Goal: Task Accomplishment & Management: Complete application form

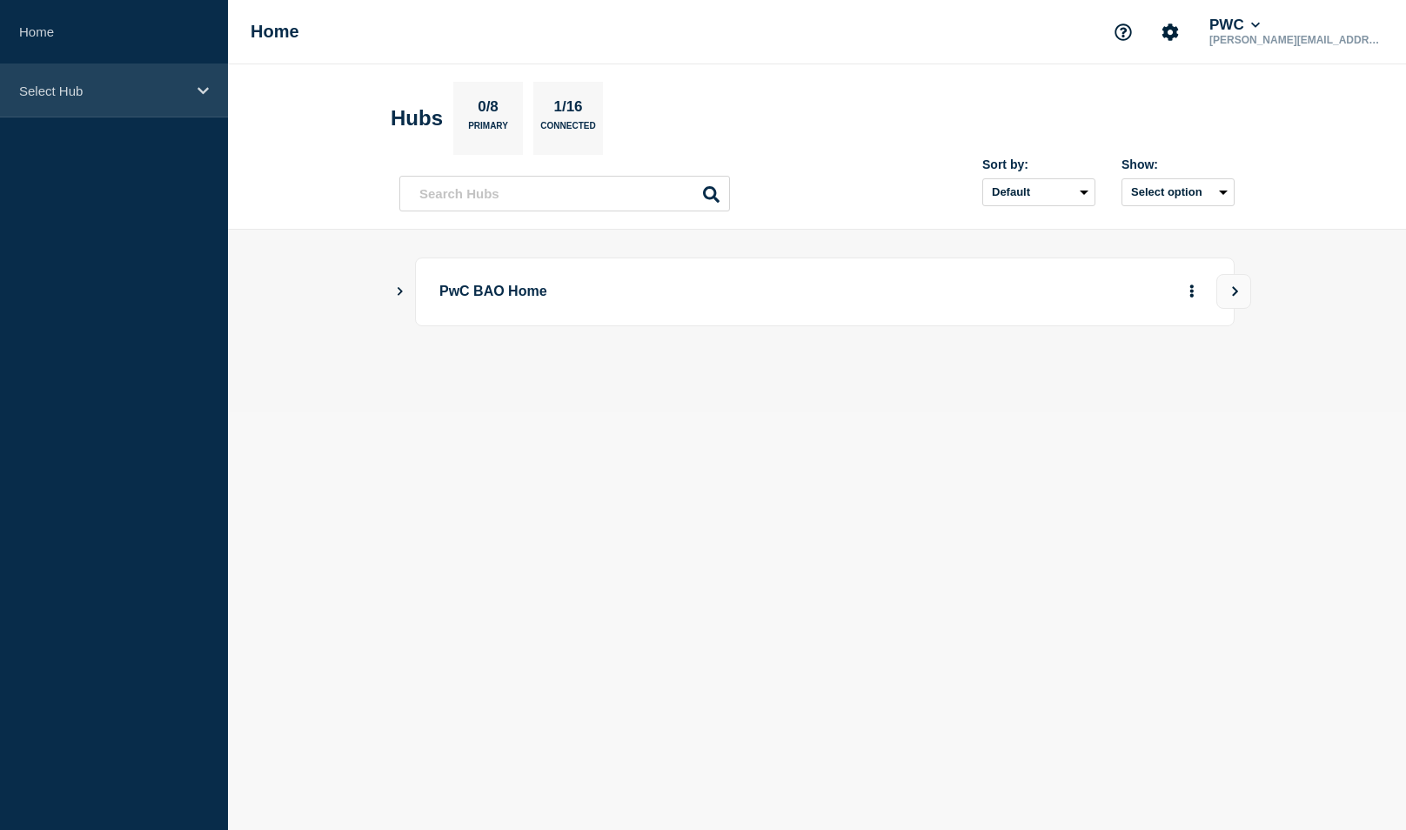
click at [138, 80] on div "Select Hub" at bounding box center [114, 90] width 228 height 53
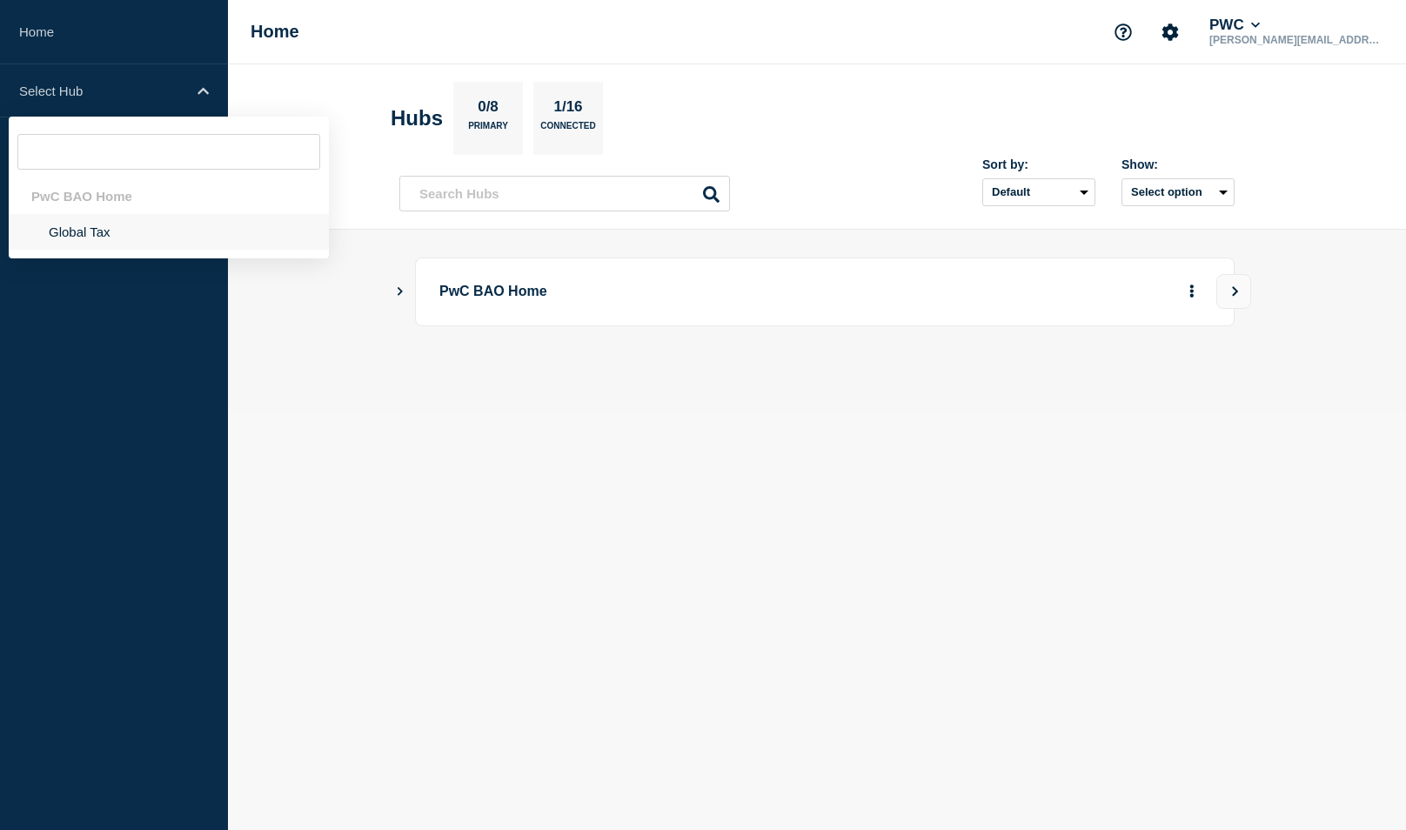
click at [57, 227] on li "Global Tax" at bounding box center [169, 232] width 320 height 36
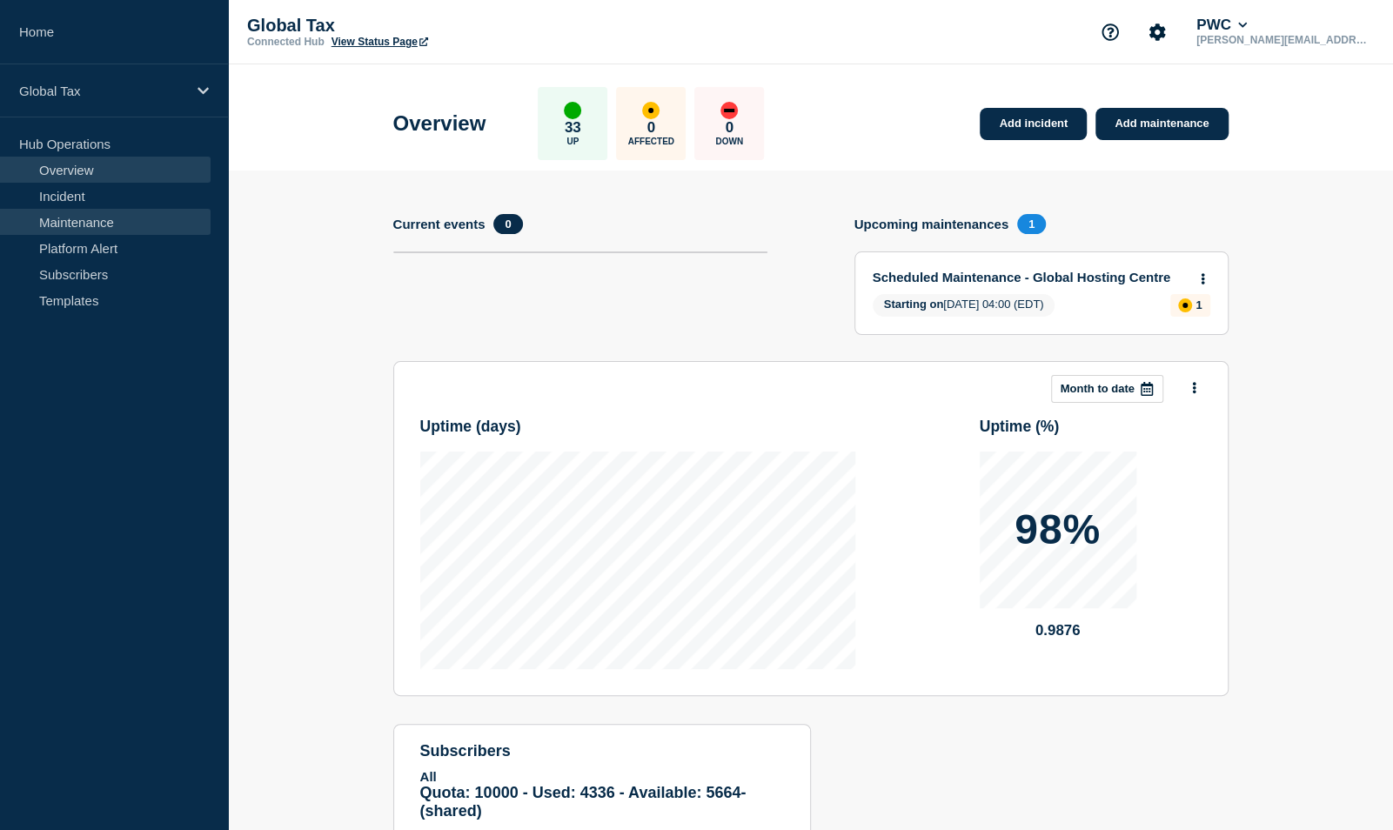
click at [86, 218] on link "Maintenance" at bounding box center [105, 222] width 211 height 26
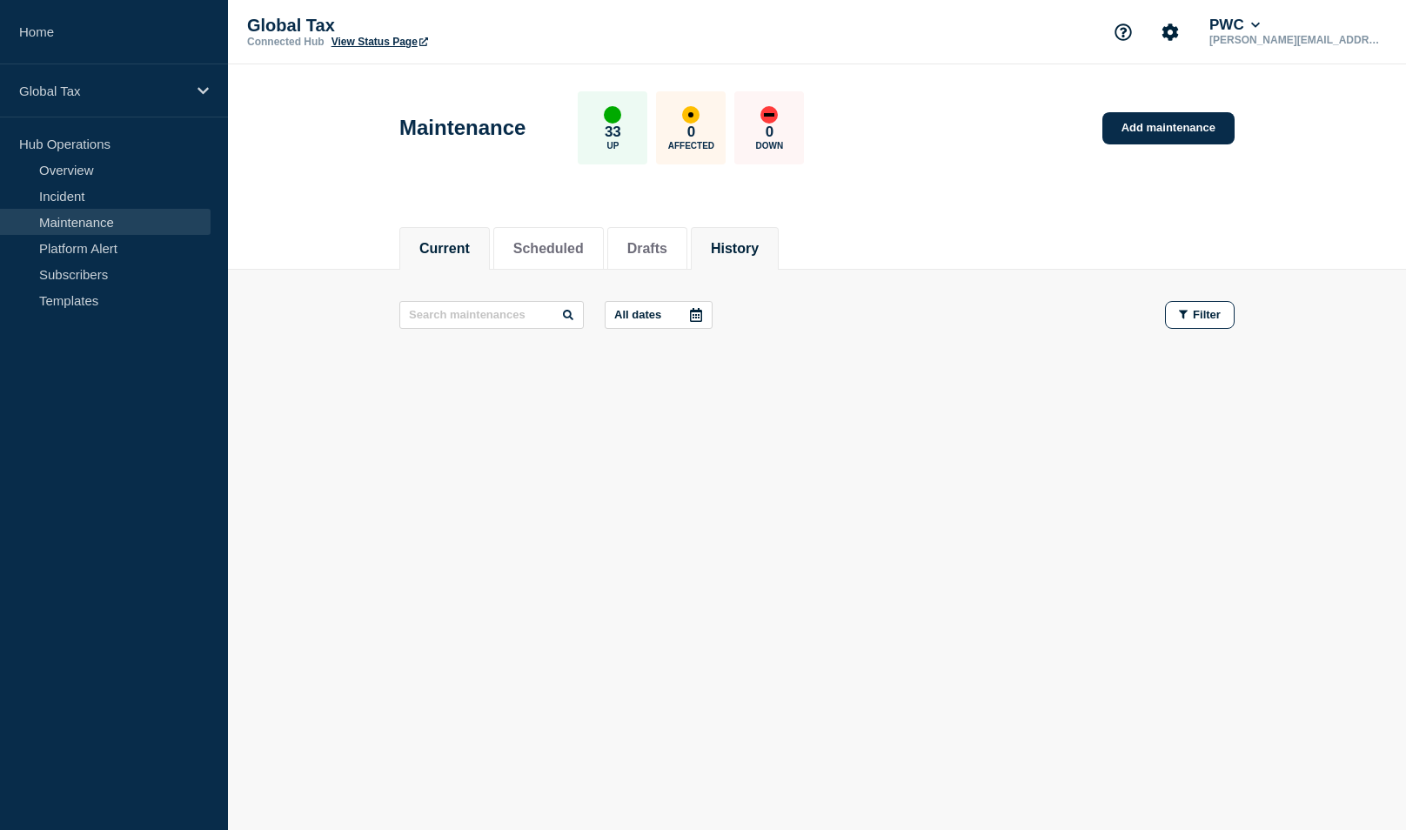
click at [748, 241] on button "History" at bounding box center [735, 249] width 48 height 16
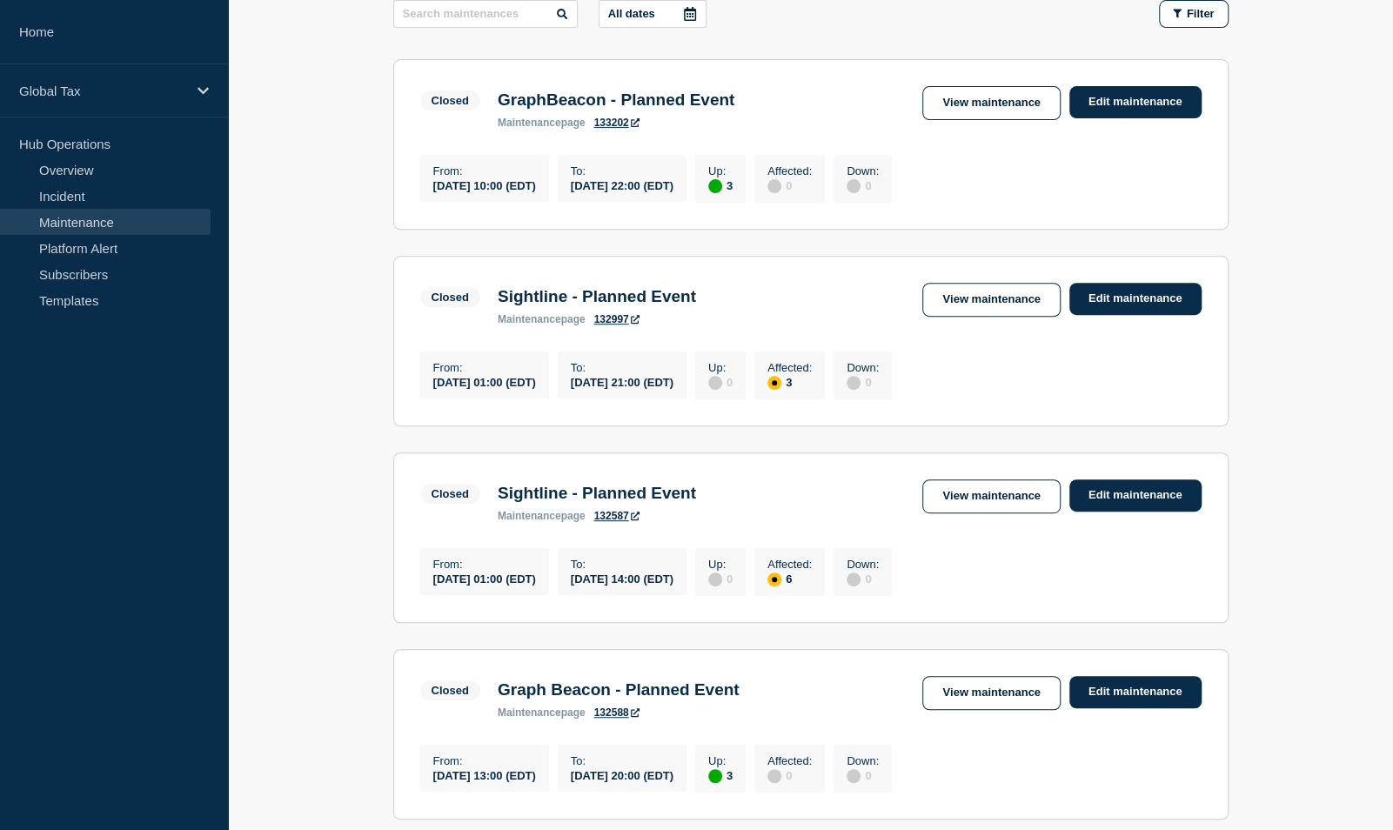
scroll to position [348, 0]
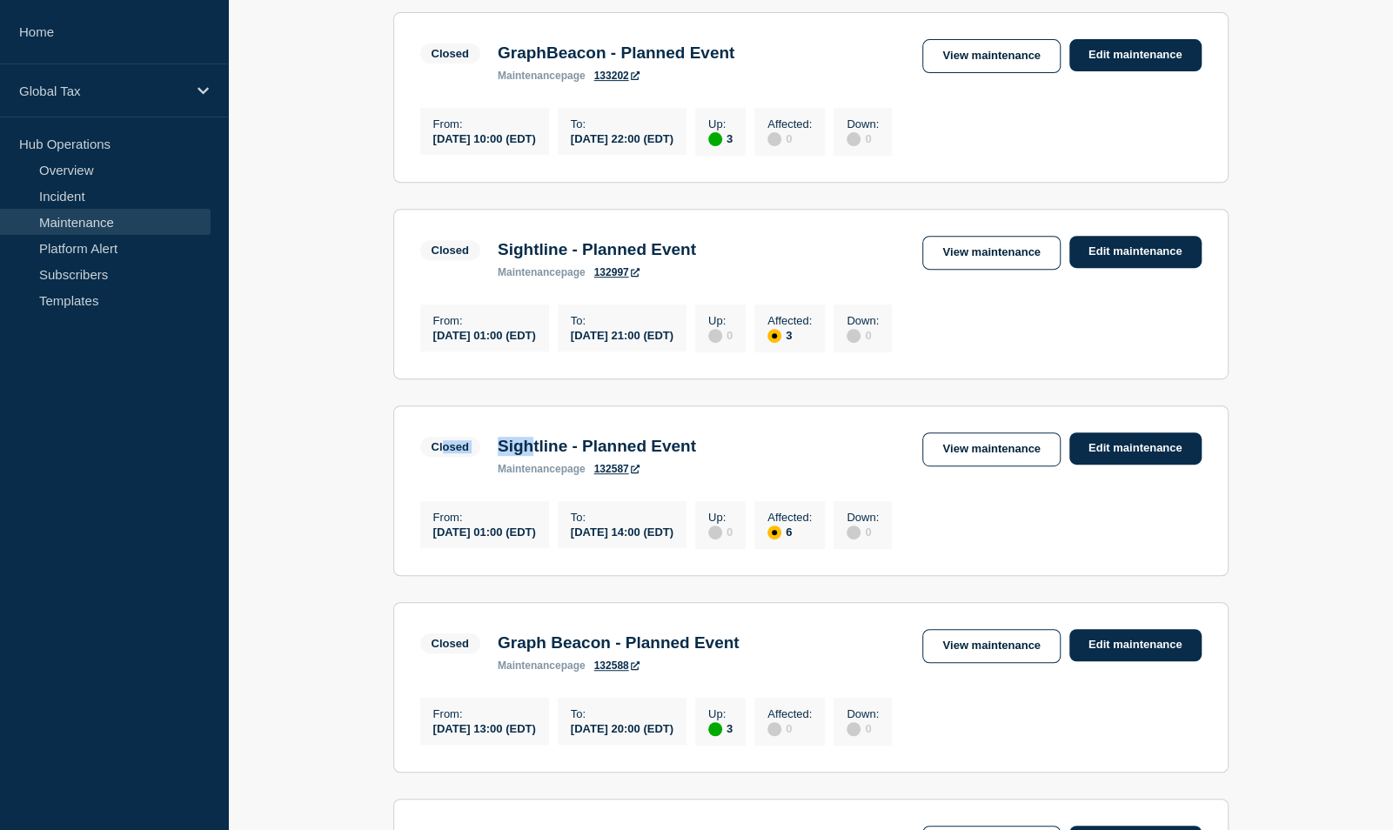
drag, startPoint x: 537, startPoint y: 458, endPoint x: 442, endPoint y: 457, distance: 94.9
click at [442, 457] on div "Closed Sightline - Planned Event maintenance page 132587" at bounding box center [562, 454] width 285 height 43
click at [955, 456] on link "View maintenance" at bounding box center [992, 450] width 138 height 34
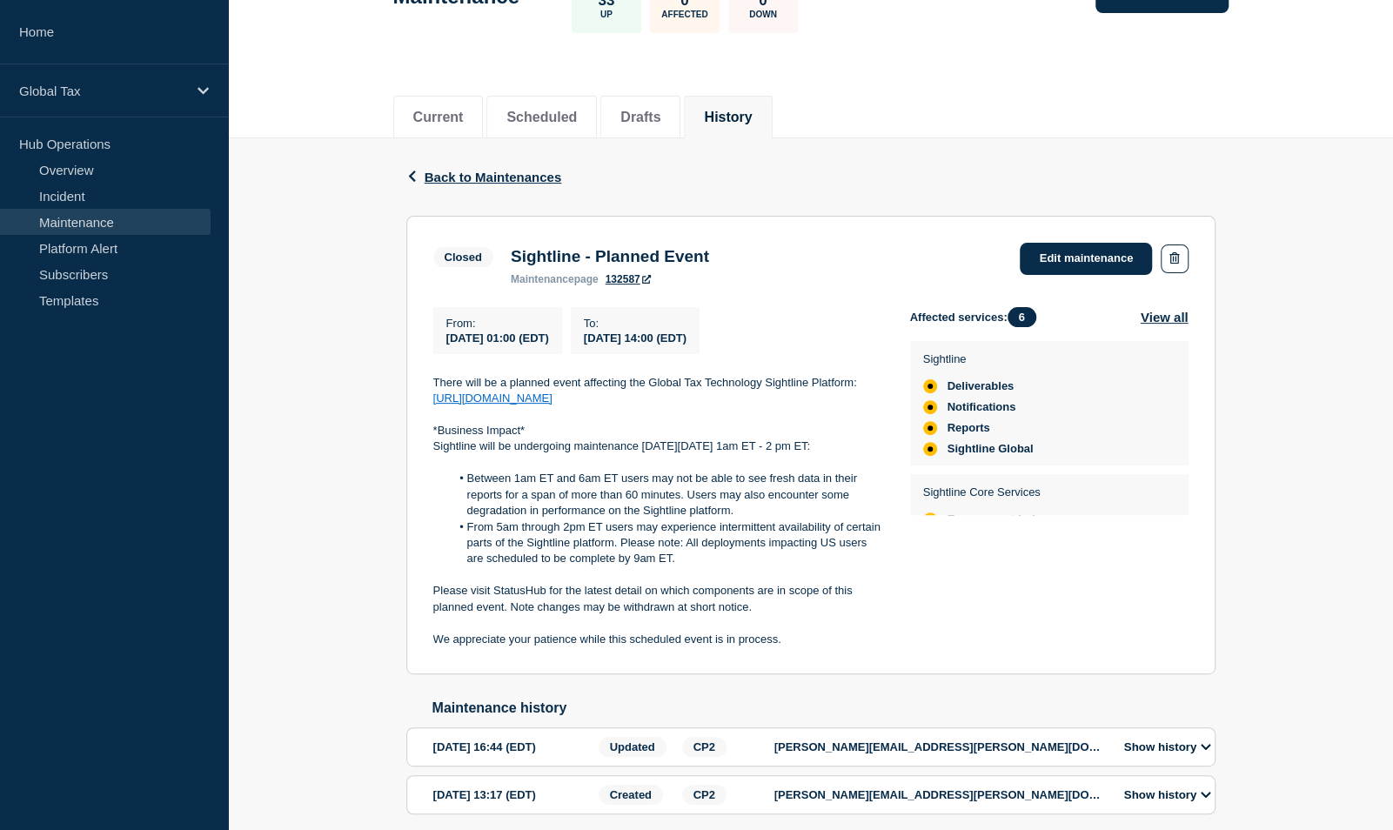
scroll to position [222, 0]
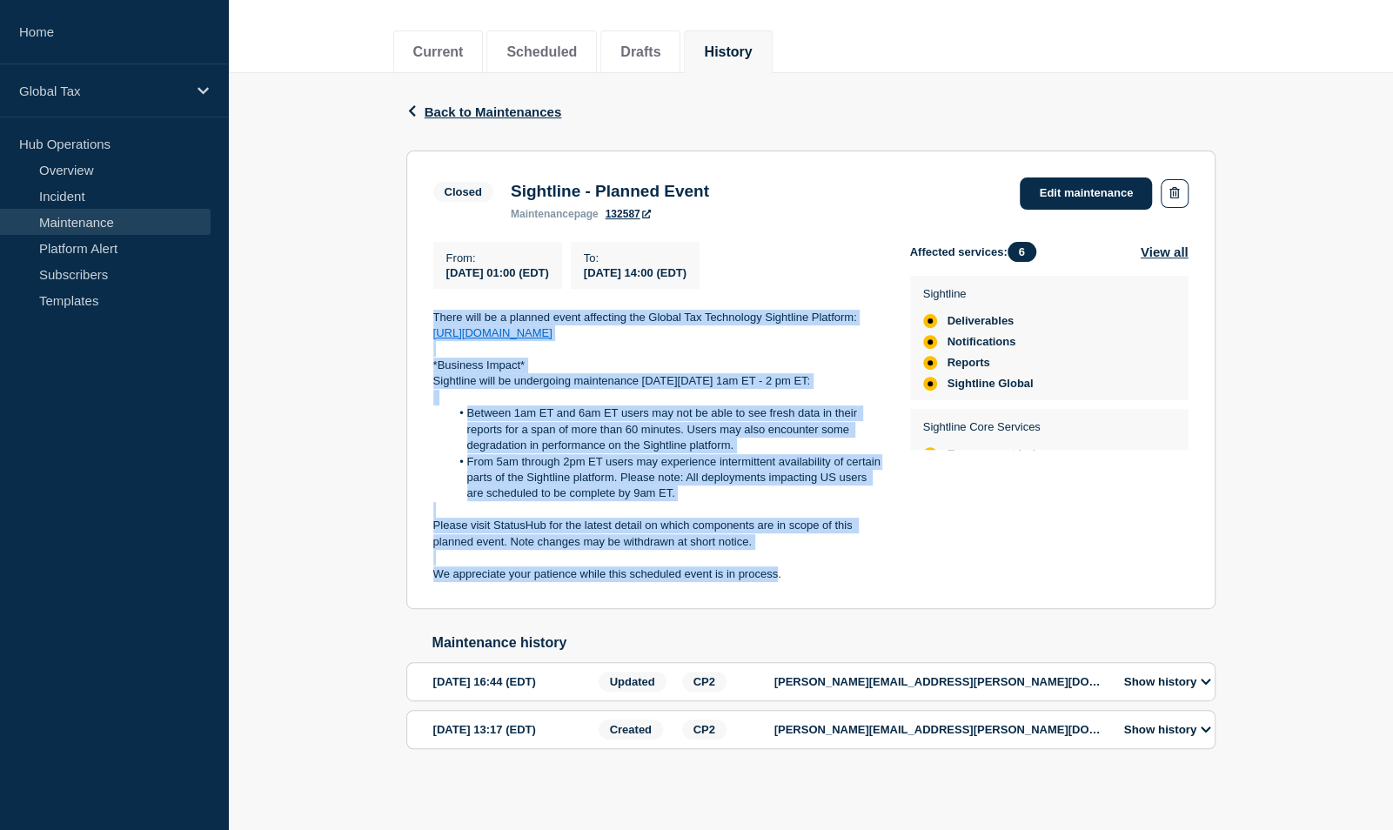
drag, startPoint x: 778, startPoint y: 572, endPoint x: 390, endPoint y: 299, distance: 474.2
click at [390, 299] on div "Back Back to Maintenances Closed Sightline - Planned Event From [DATE] 01:00 (E…" at bounding box center [810, 439] width 1165 height 732
drag, startPoint x: 392, startPoint y: 299, endPoint x: 500, endPoint y: 302, distance: 108.0
copy div "There will be a planned event affecting the Global Tax Technology Sightline Pla…"
click at [417, 105] on icon "button" at bounding box center [412, 110] width 13 height 11
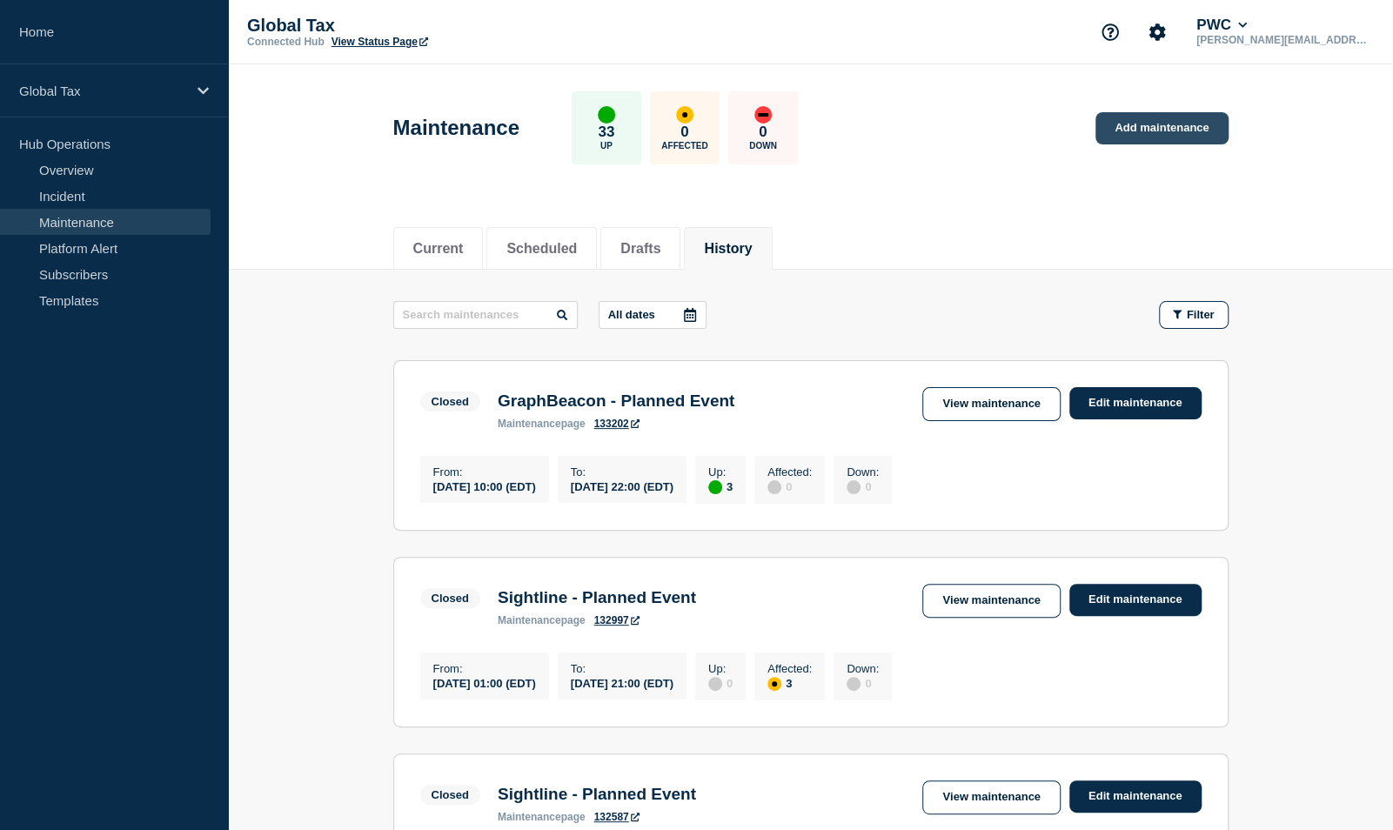
click at [1137, 120] on link "Add maintenance" at bounding box center [1162, 128] width 132 height 32
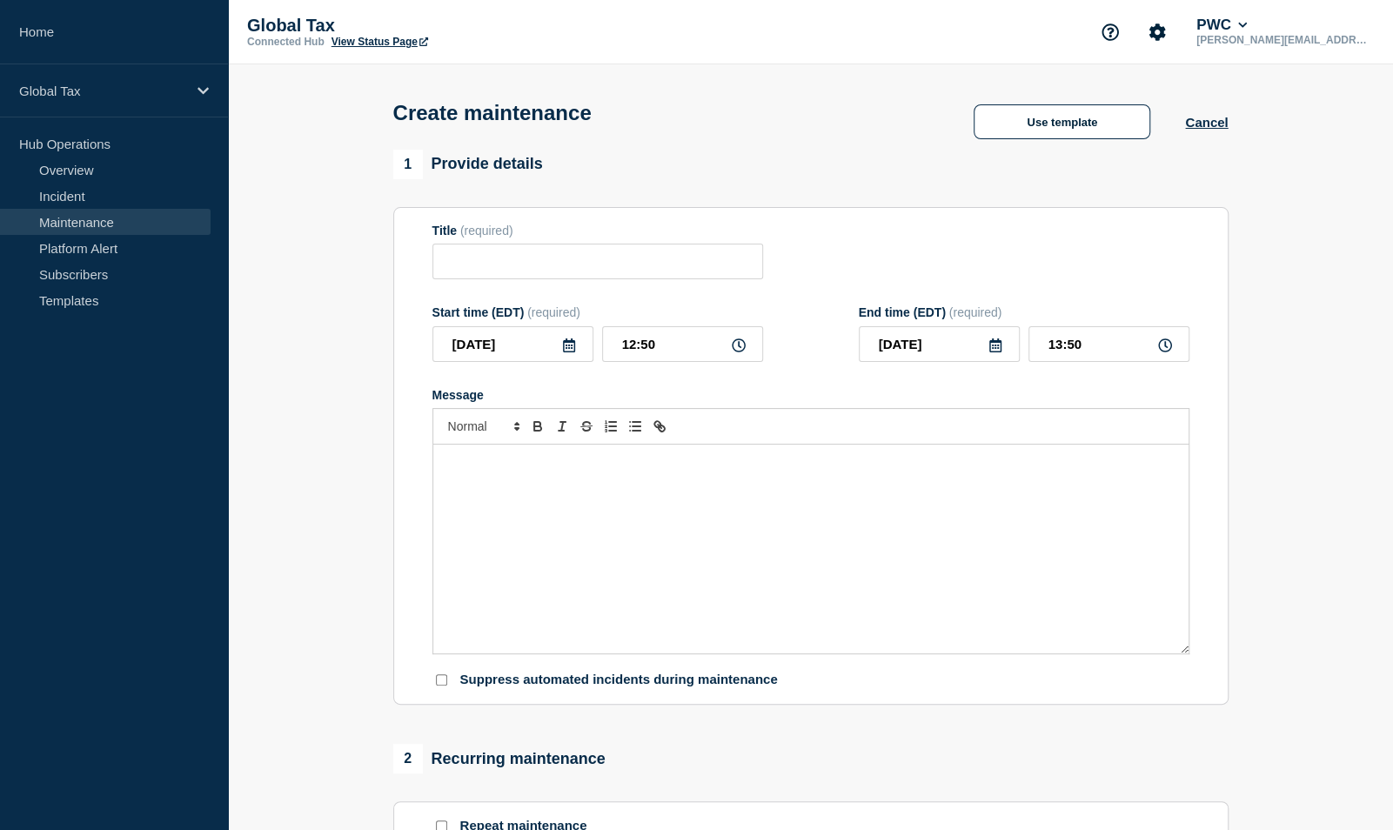
click at [570, 351] on icon at bounding box center [569, 346] width 14 height 14
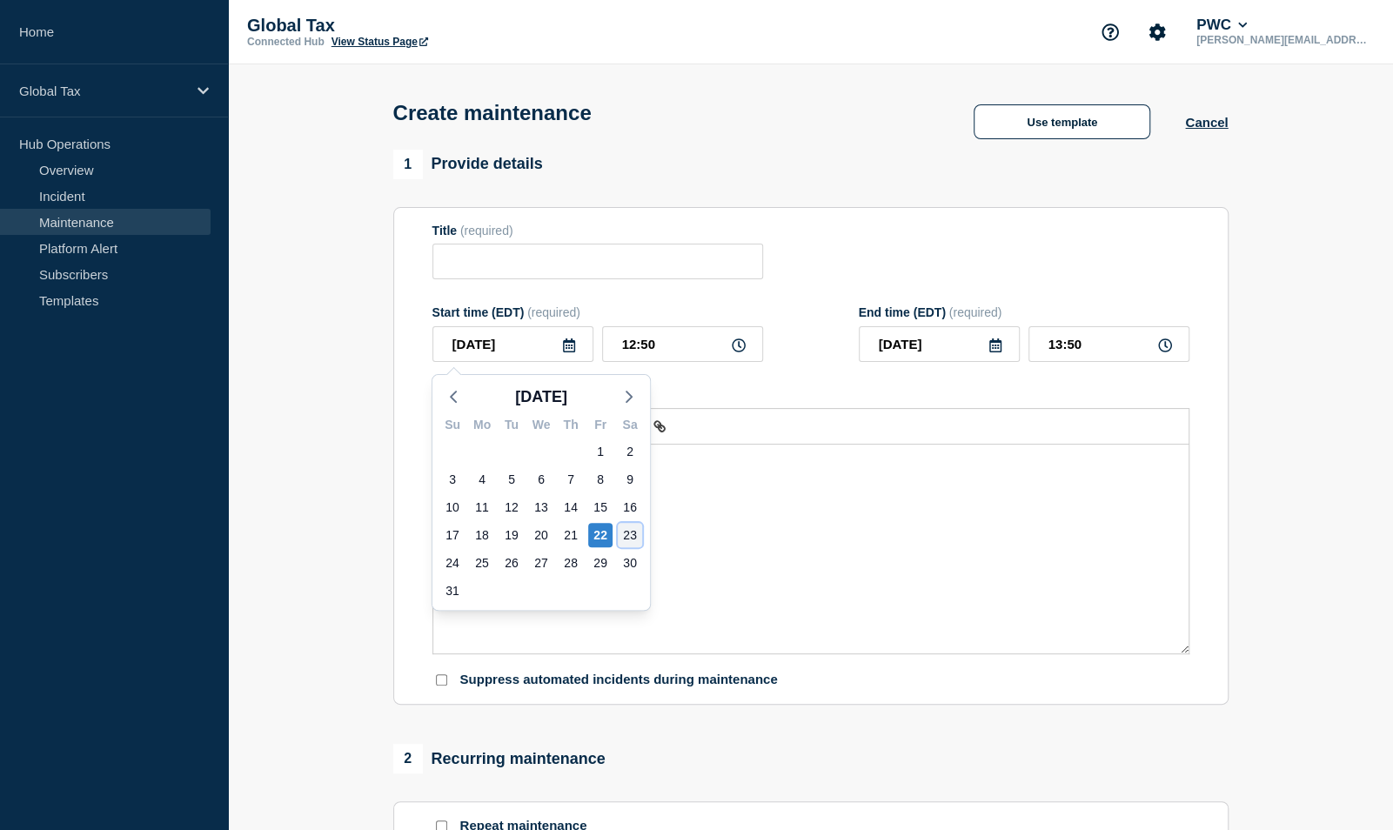
click at [627, 524] on div "23" at bounding box center [630, 535] width 24 height 24
type input "[DATE]"
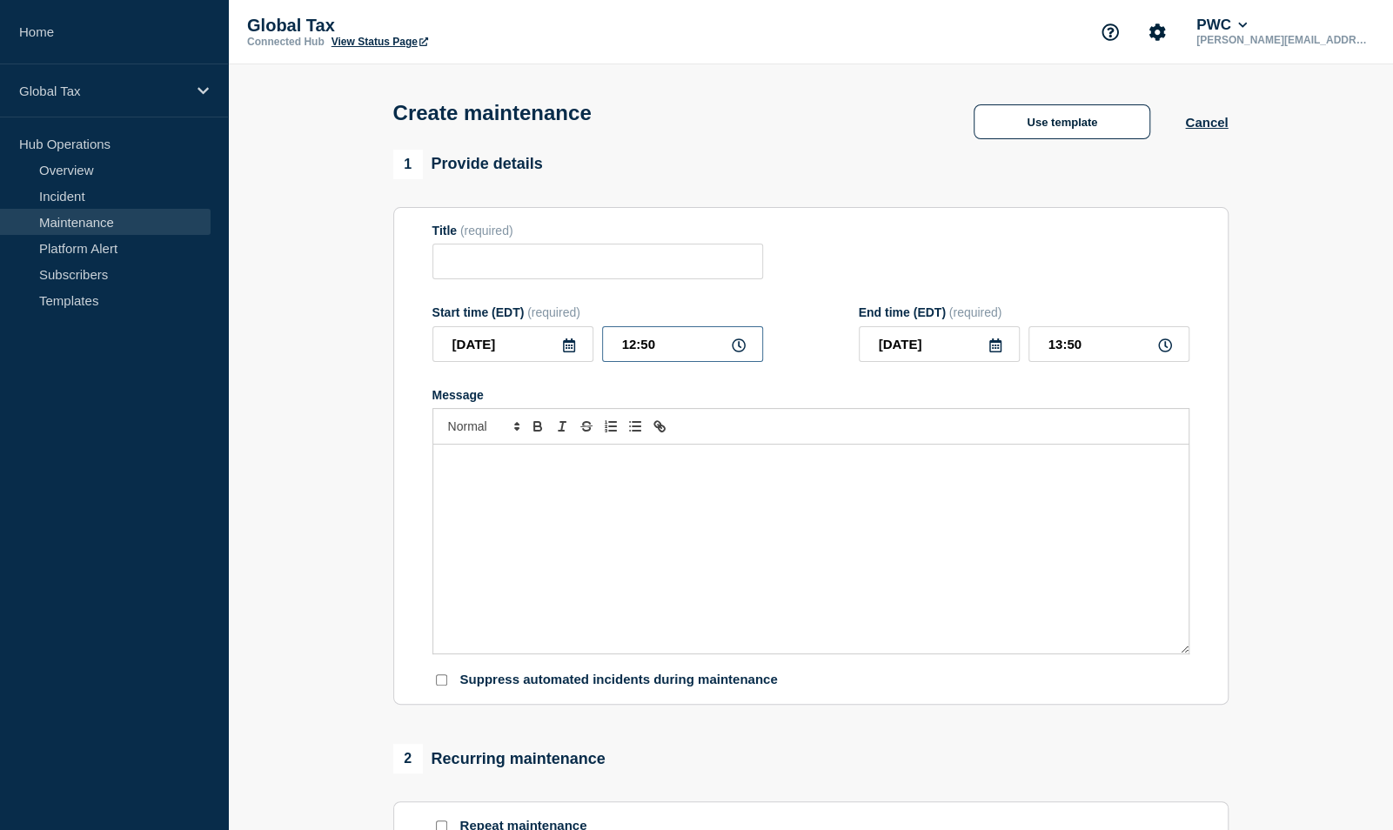
drag, startPoint x: 675, startPoint y: 339, endPoint x: 590, endPoint y: 342, distance: 84.5
click at [590, 342] on div "[DATE] 12:50" at bounding box center [598, 344] width 331 height 36
type input "02:00"
type input "12:00"
click at [510, 481] on div "Message" at bounding box center [810, 549] width 755 height 209
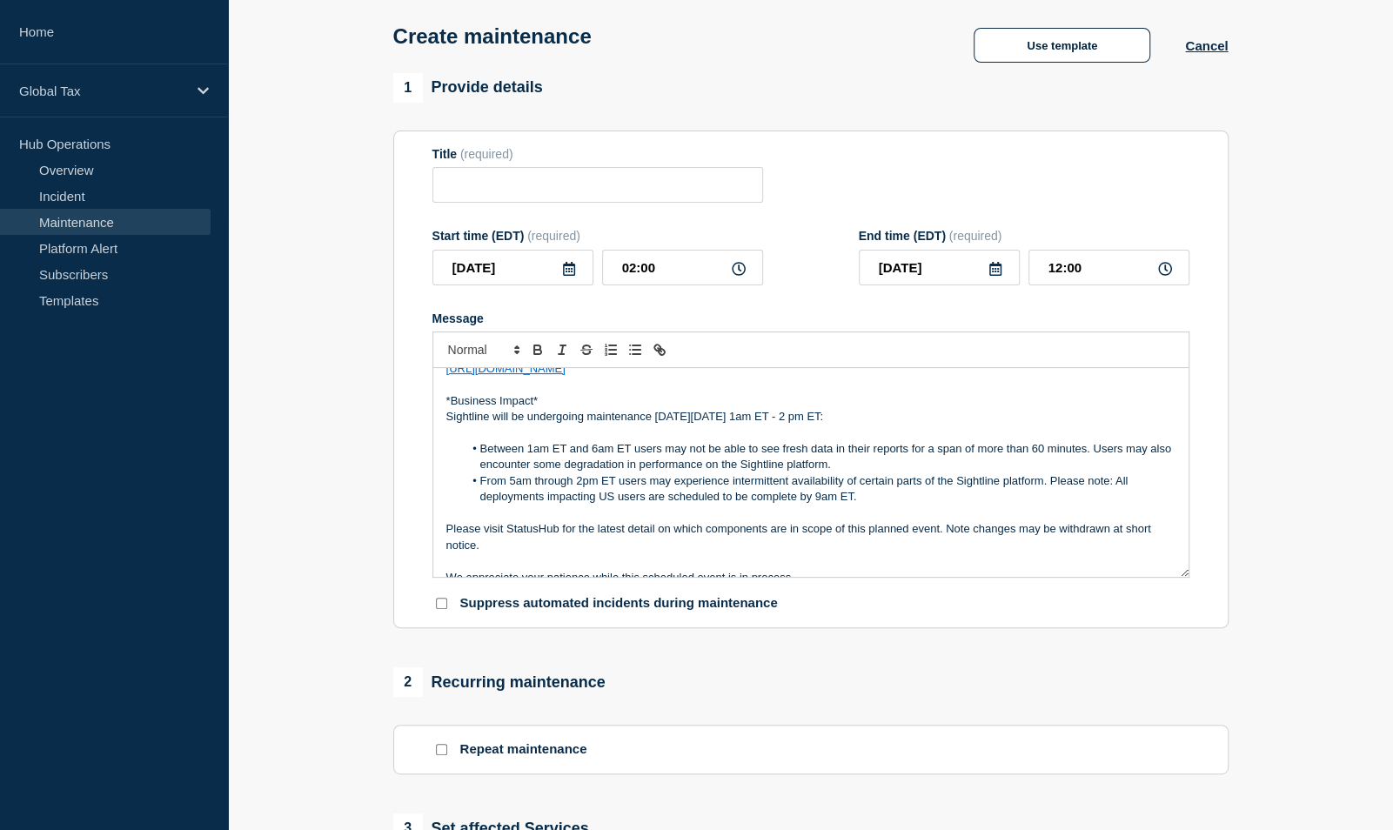
scroll to position [52, 0]
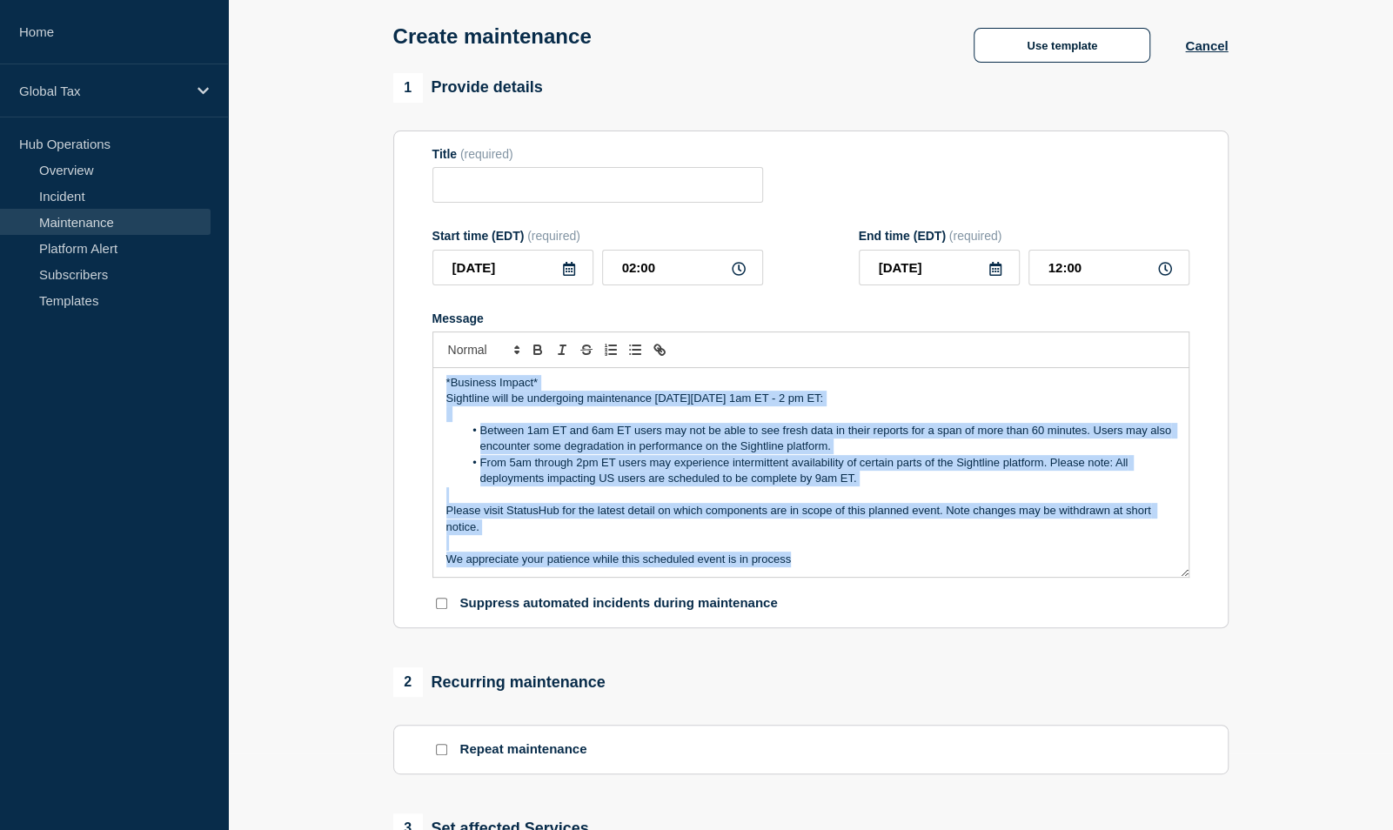
drag, startPoint x: 437, startPoint y: 383, endPoint x: 858, endPoint y: 674, distance: 511.8
click at [858, 674] on div "1 Provide details Title (required) Start time (EDT) (required) [DATE] 02:00 End…" at bounding box center [811, 677] width 856 height 1208
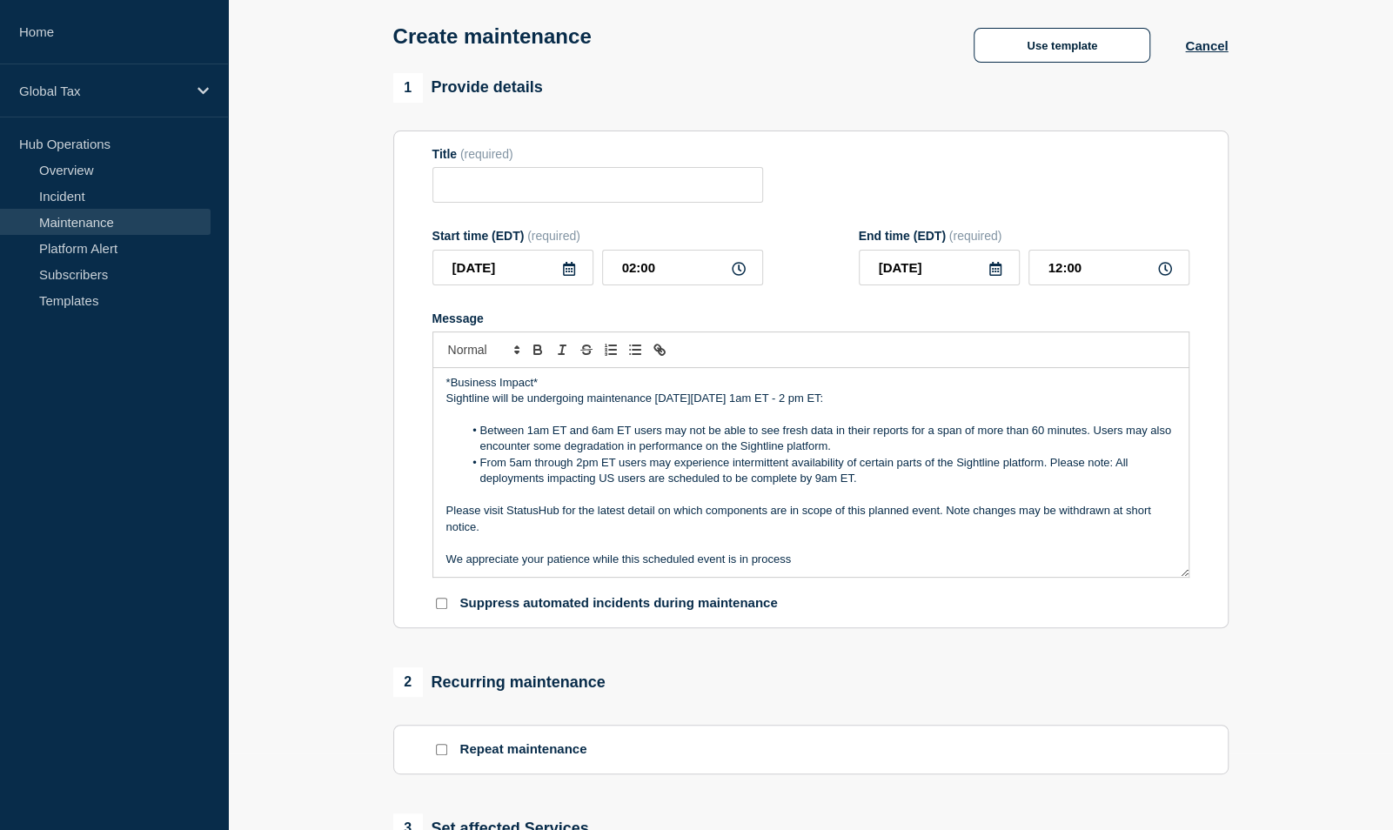
scroll to position [0, 0]
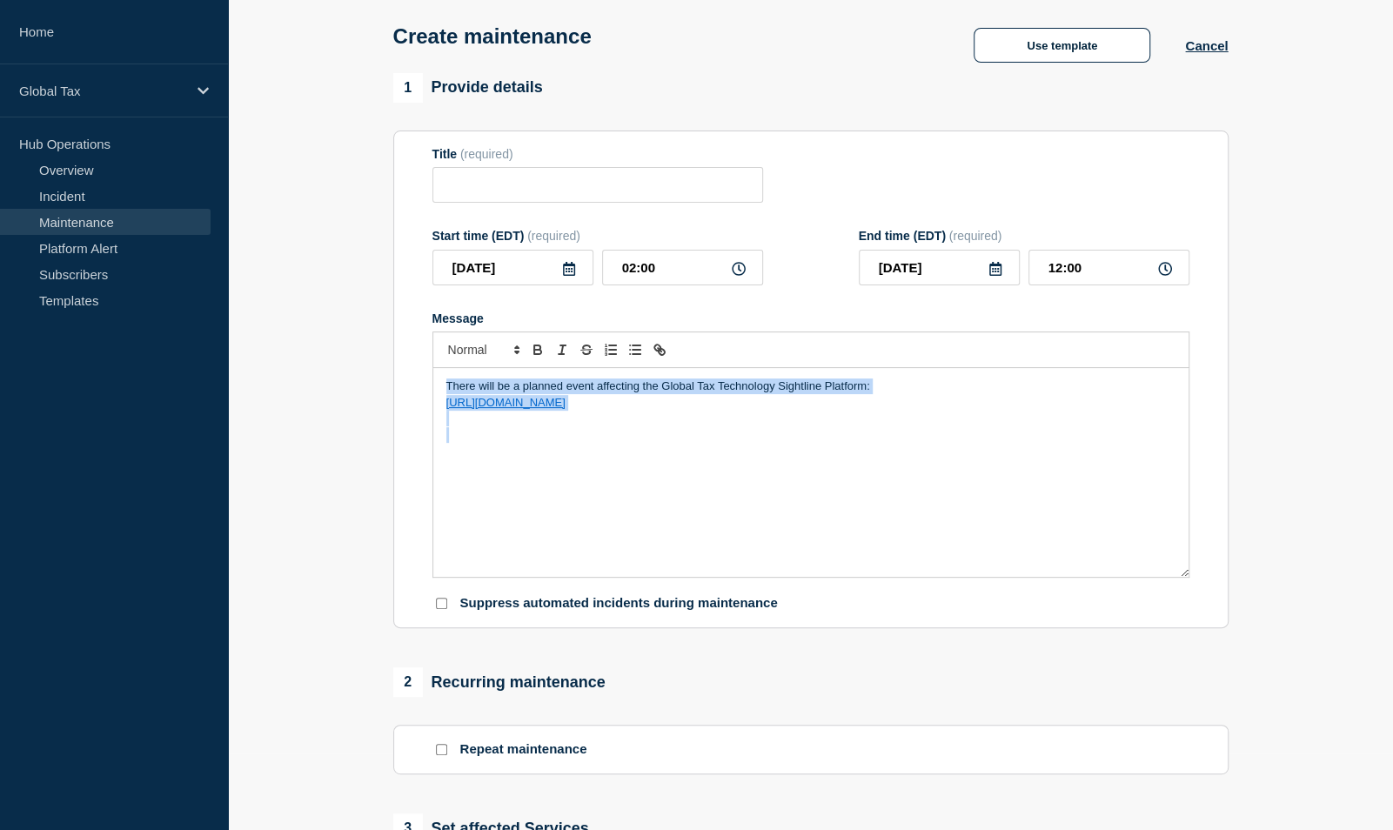
drag, startPoint x: 607, startPoint y: 446, endPoint x: 439, endPoint y: 393, distance: 175.9
click at [439, 393] on div "There will be a planned event affecting the Global Tax Technology Sightline Pla…" at bounding box center [810, 472] width 755 height 209
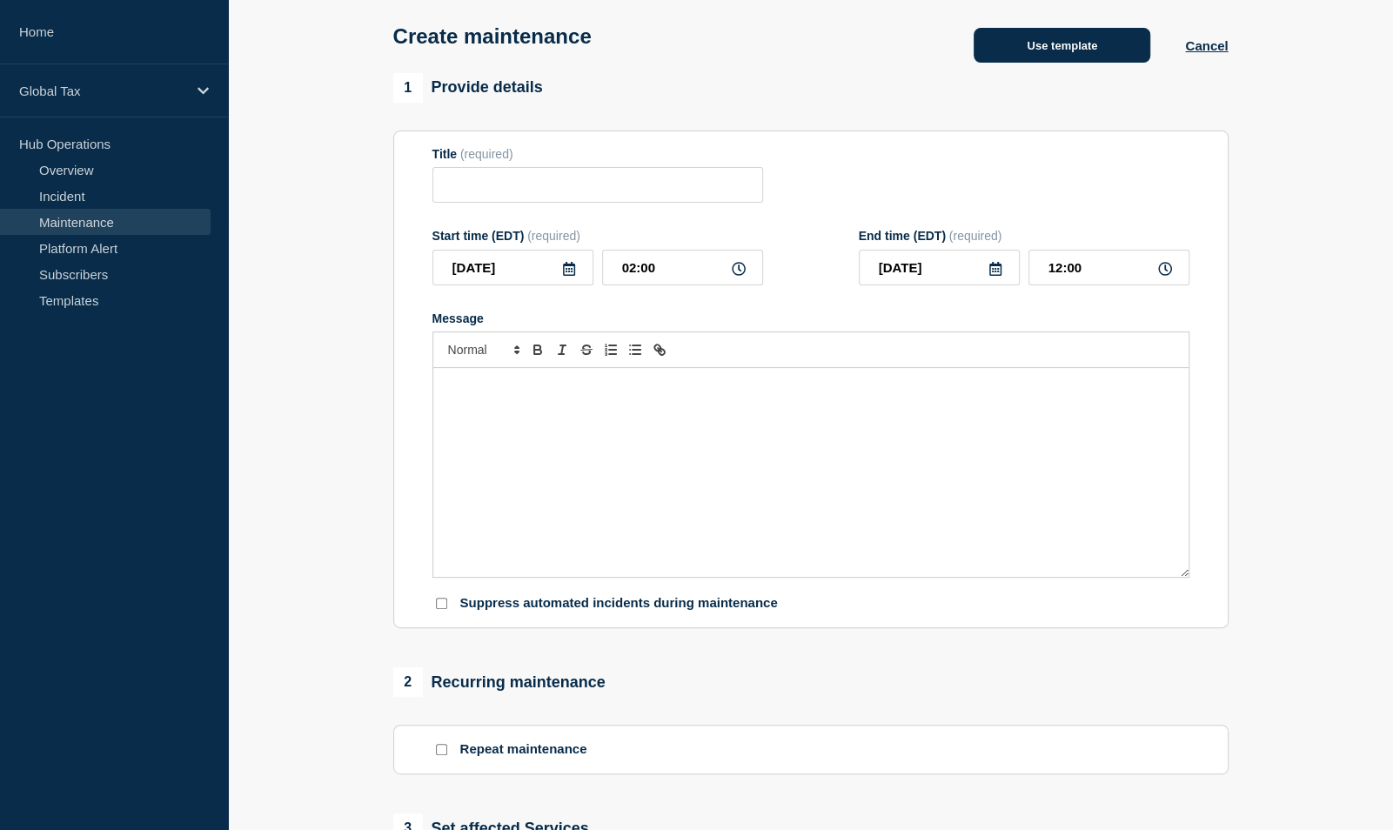
click at [1055, 43] on button "Use template" at bounding box center [1062, 45] width 177 height 35
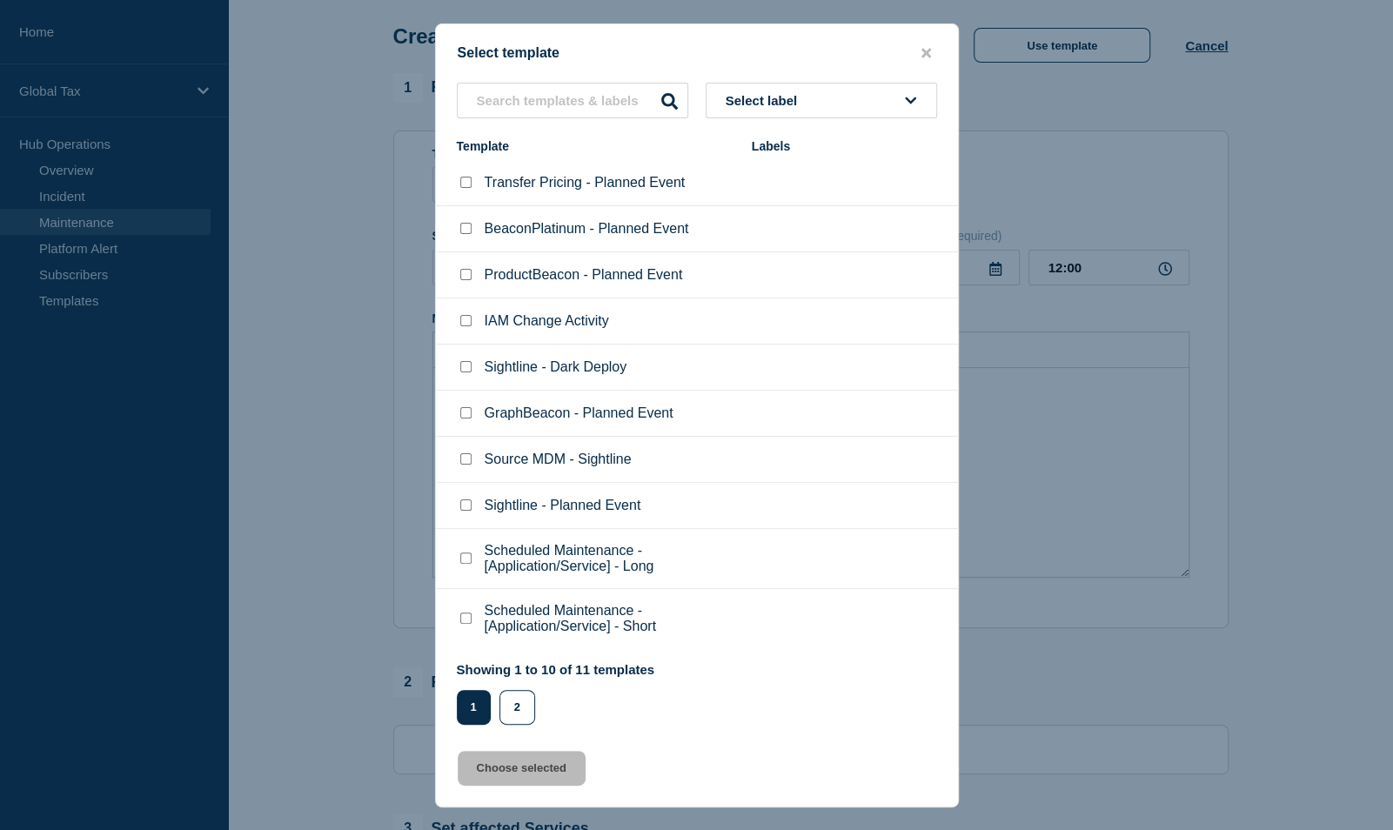
click at [460, 506] on input "Sightline - Planned Event checkbox" at bounding box center [465, 505] width 11 height 11
checkbox input "true"
click at [499, 768] on button "Choose selected" at bounding box center [522, 768] width 128 height 35
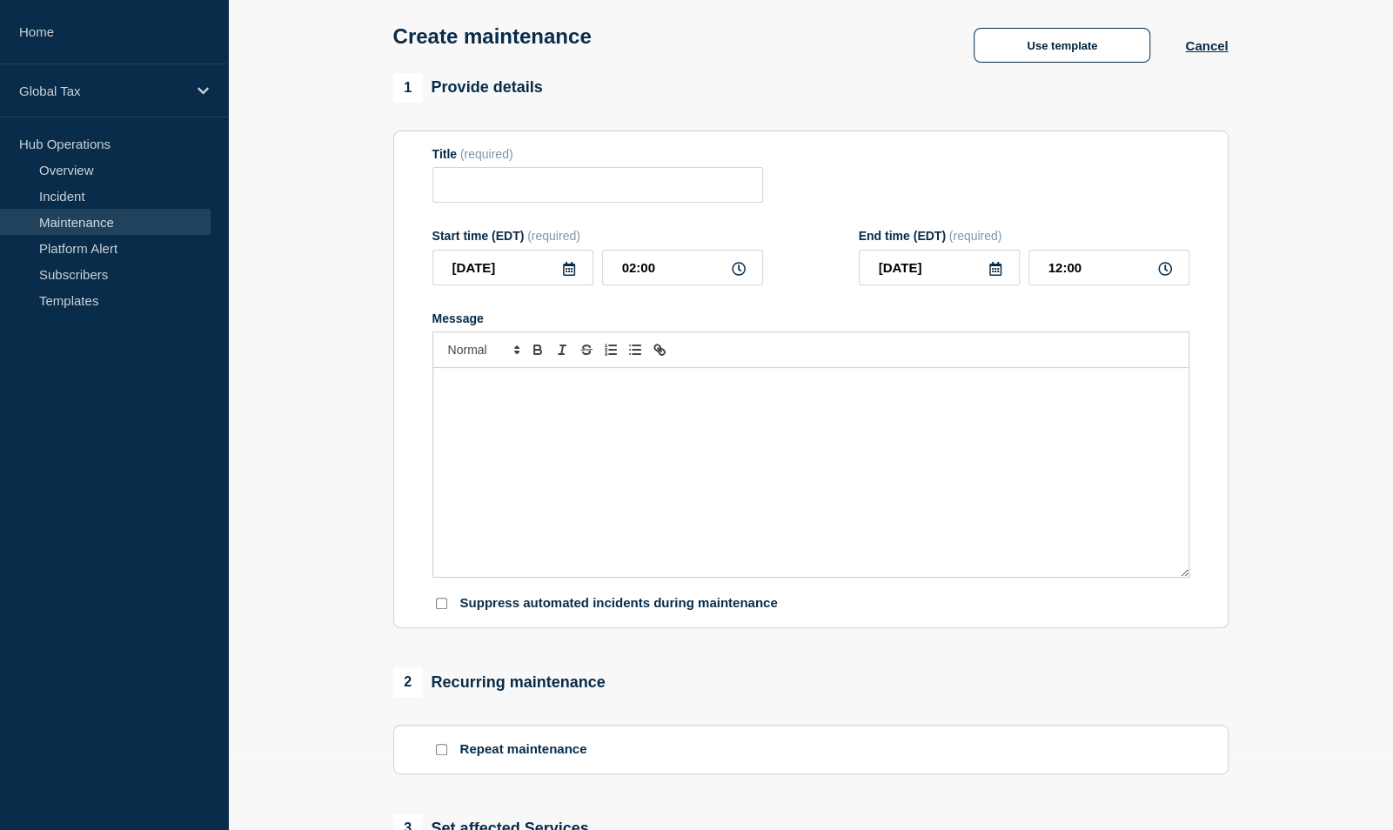
type input "Sightline - Planned Event"
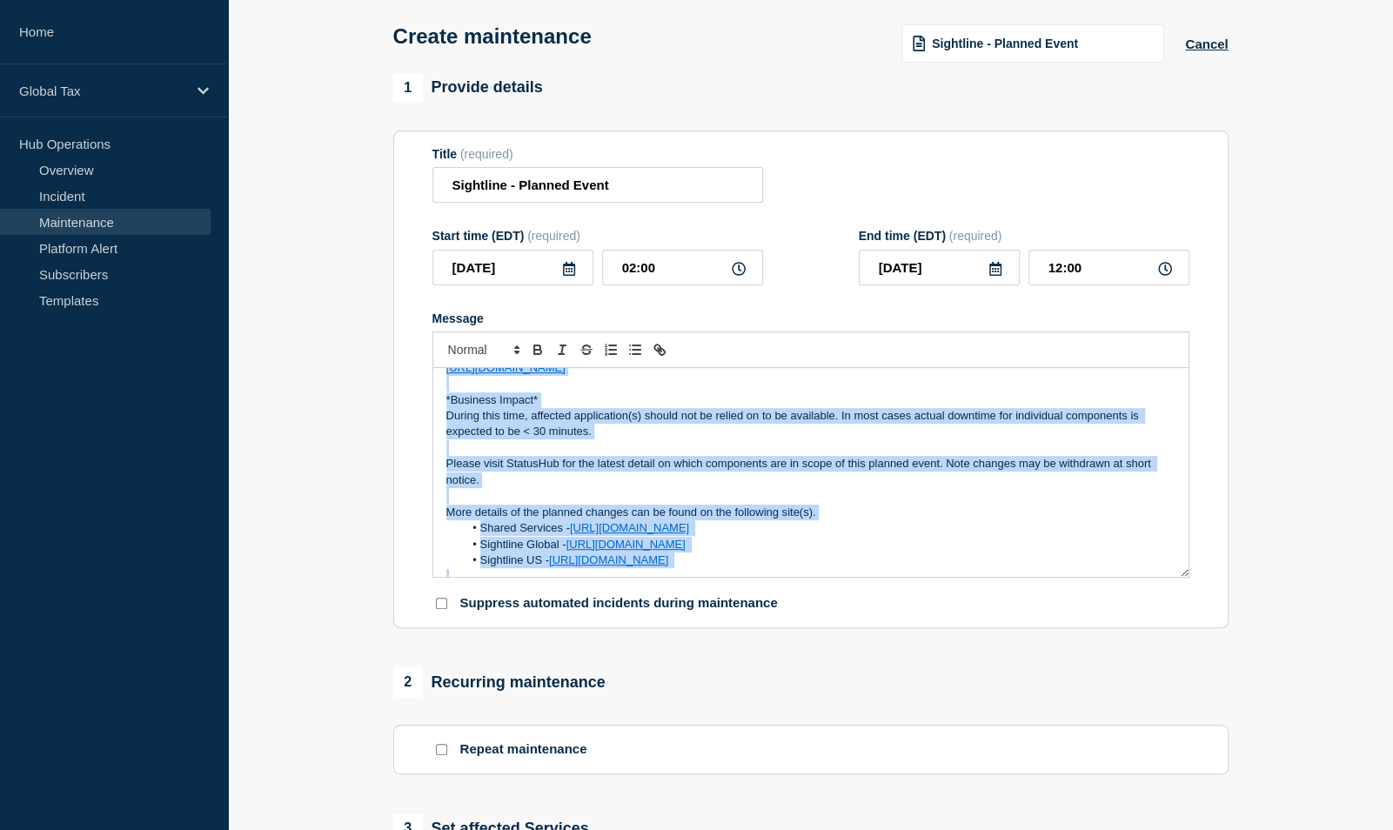
scroll to position [101, 0]
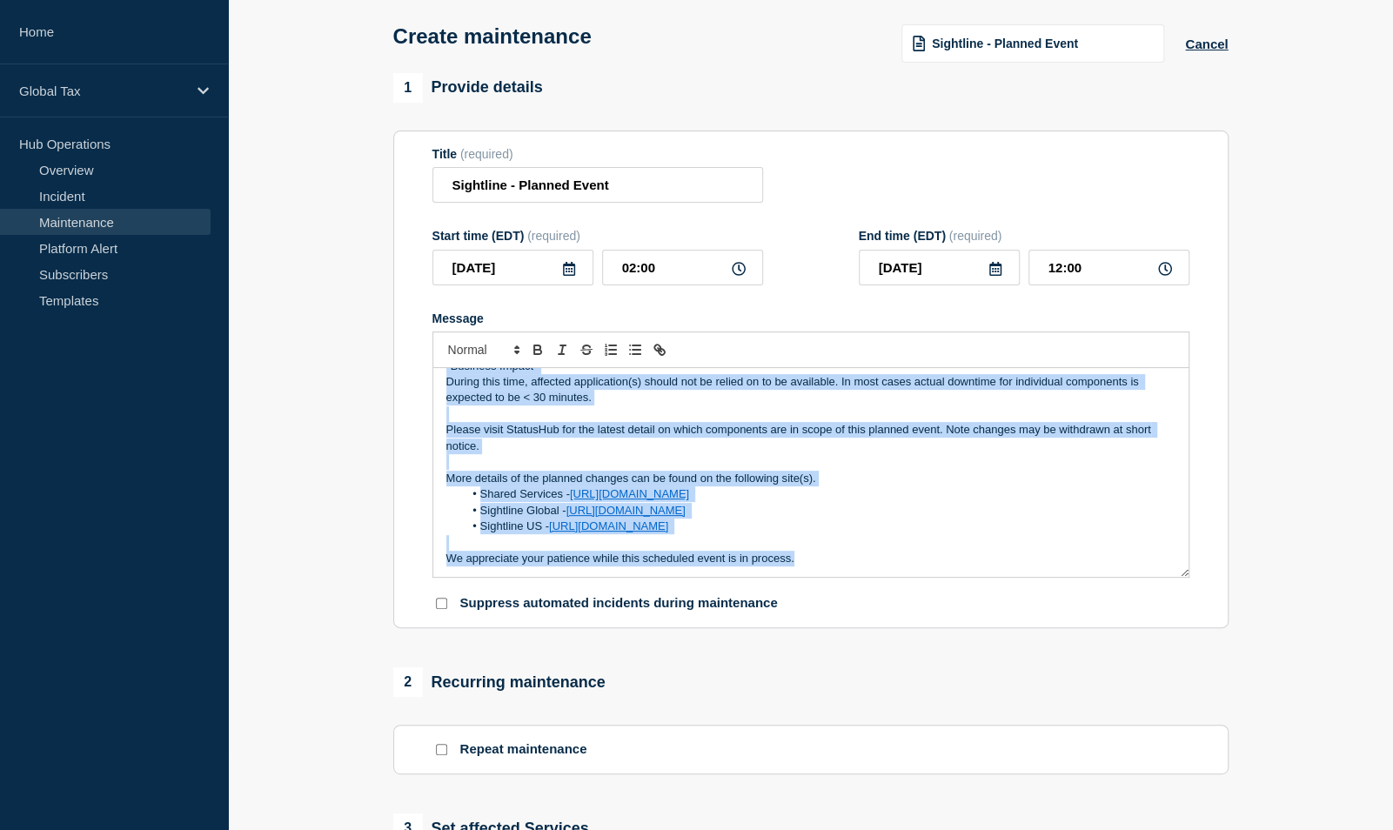
drag, startPoint x: 446, startPoint y: 386, endPoint x: 806, endPoint y: 571, distance: 404.0
click at [806, 571] on div "There will be a planned event affecting the Global Tax Technology Sightline Pla…" at bounding box center [810, 472] width 755 height 209
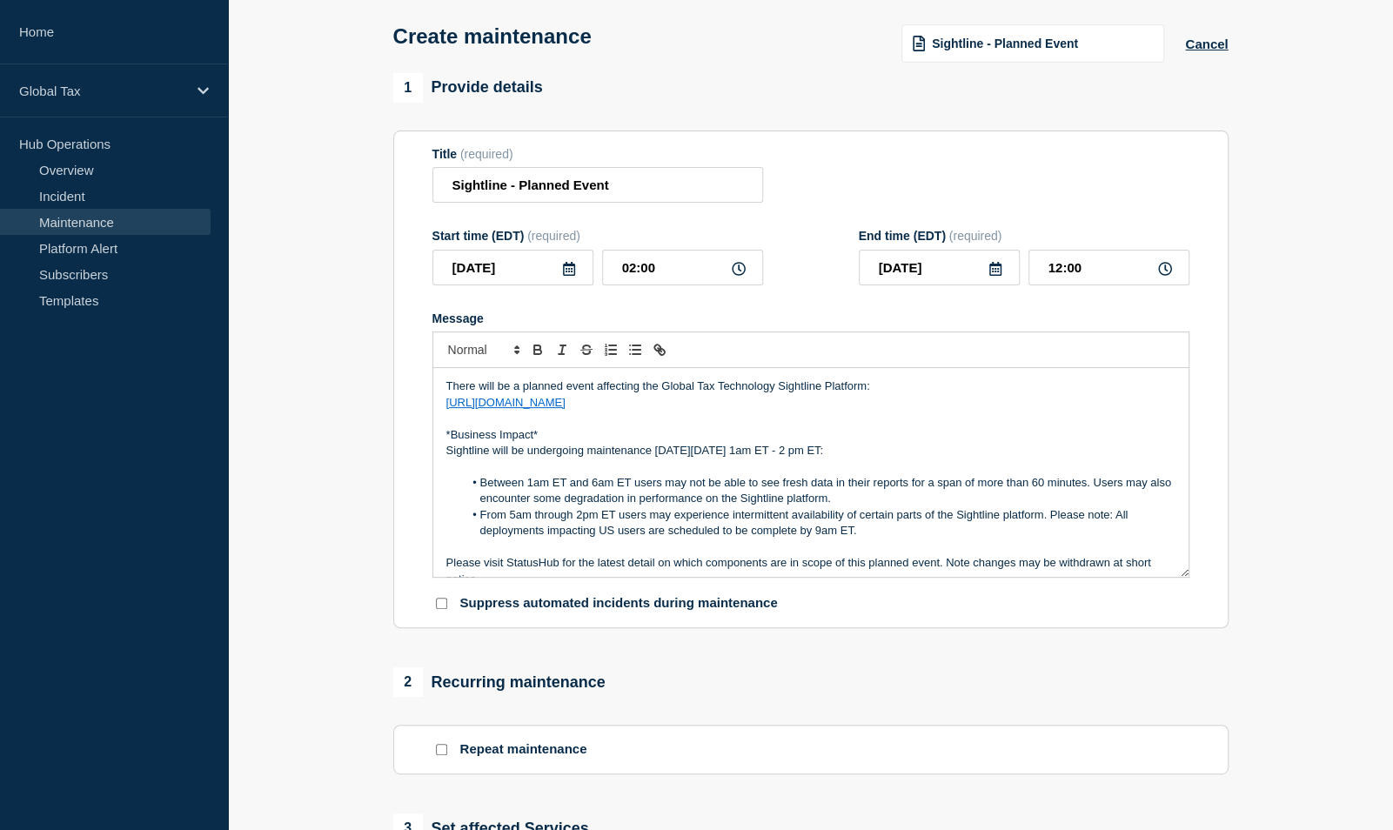
scroll to position [40, 0]
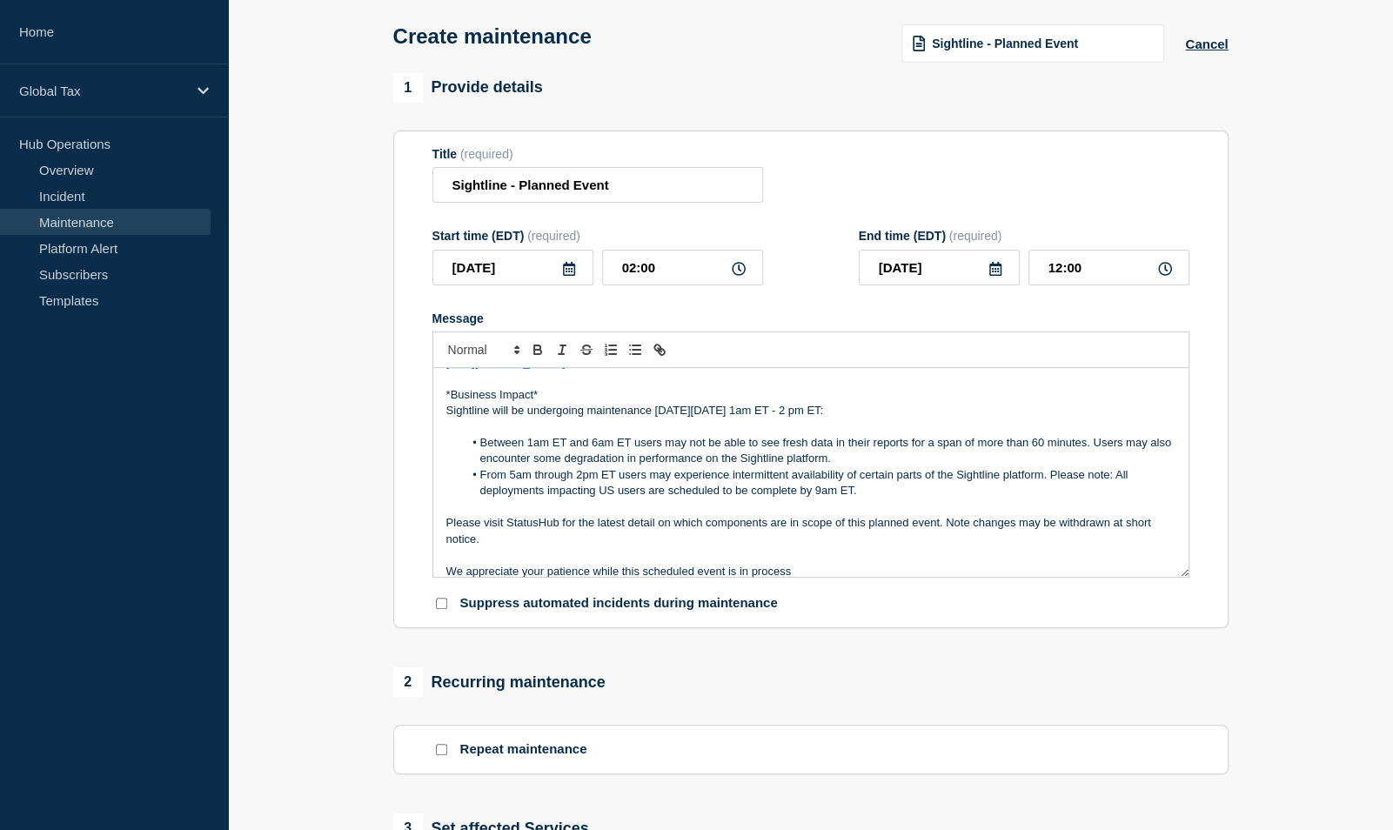
click at [766, 412] on p "Sightline will be undergoing maintenance [DATE][DATE] 1am ET - 2 pm ET:" at bounding box center [810, 411] width 729 height 16
click at [779, 407] on p "Sightline will be undergoing maintenance [DATE][DATE] 1am ET - 2 pm ET:" at bounding box center [810, 411] width 729 height 16
click at [1058, 266] on input "12:00" at bounding box center [1109, 268] width 161 height 36
type input "12:00"
click at [480, 447] on span "Message" at bounding box center [480, 443] width 0 height 16
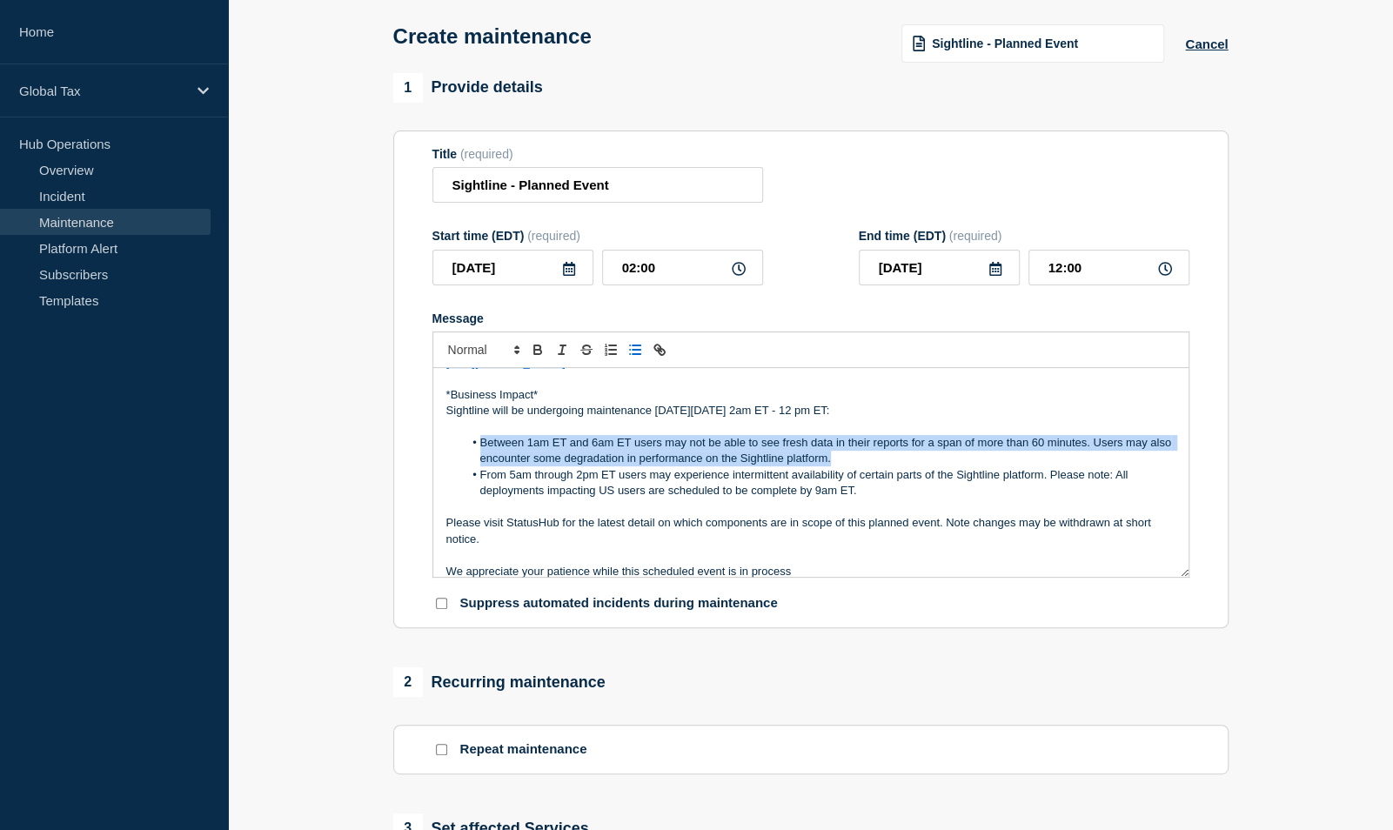
drag, startPoint x: 871, startPoint y: 463, endPoint x: 444, endPoint y: 448, distance: 427.6
click at [444, 448] on div "There will be a planned event affecting the Global Tax Technology Sightline Pla…" at bounding box center [810, 472] width 755 height 209
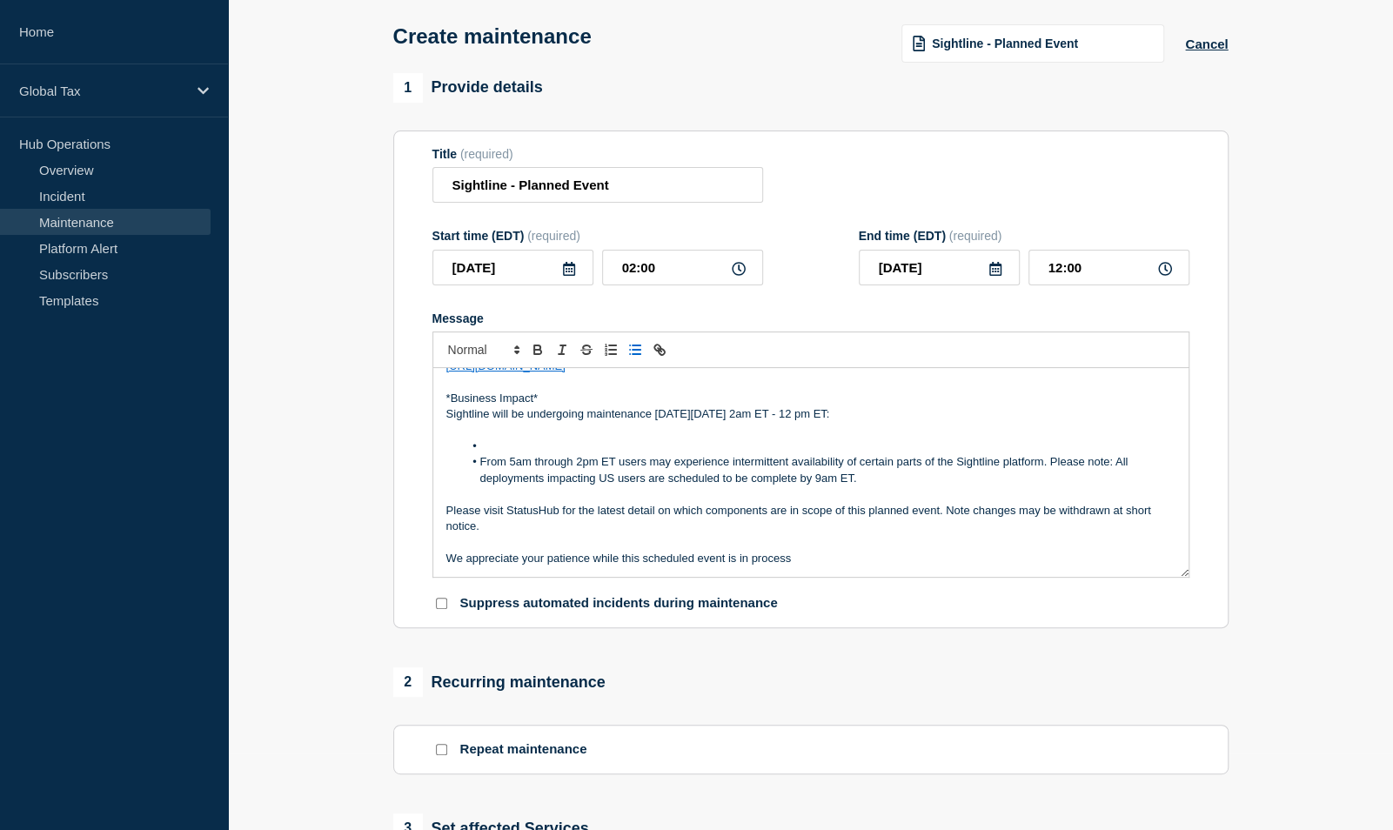
scroll to position [37, 0]
click at [479, 471] on li "From 5am through 2pm ET users may experience intermittent availability of certa…" at bounding box center [819, 470] width 713 height 32
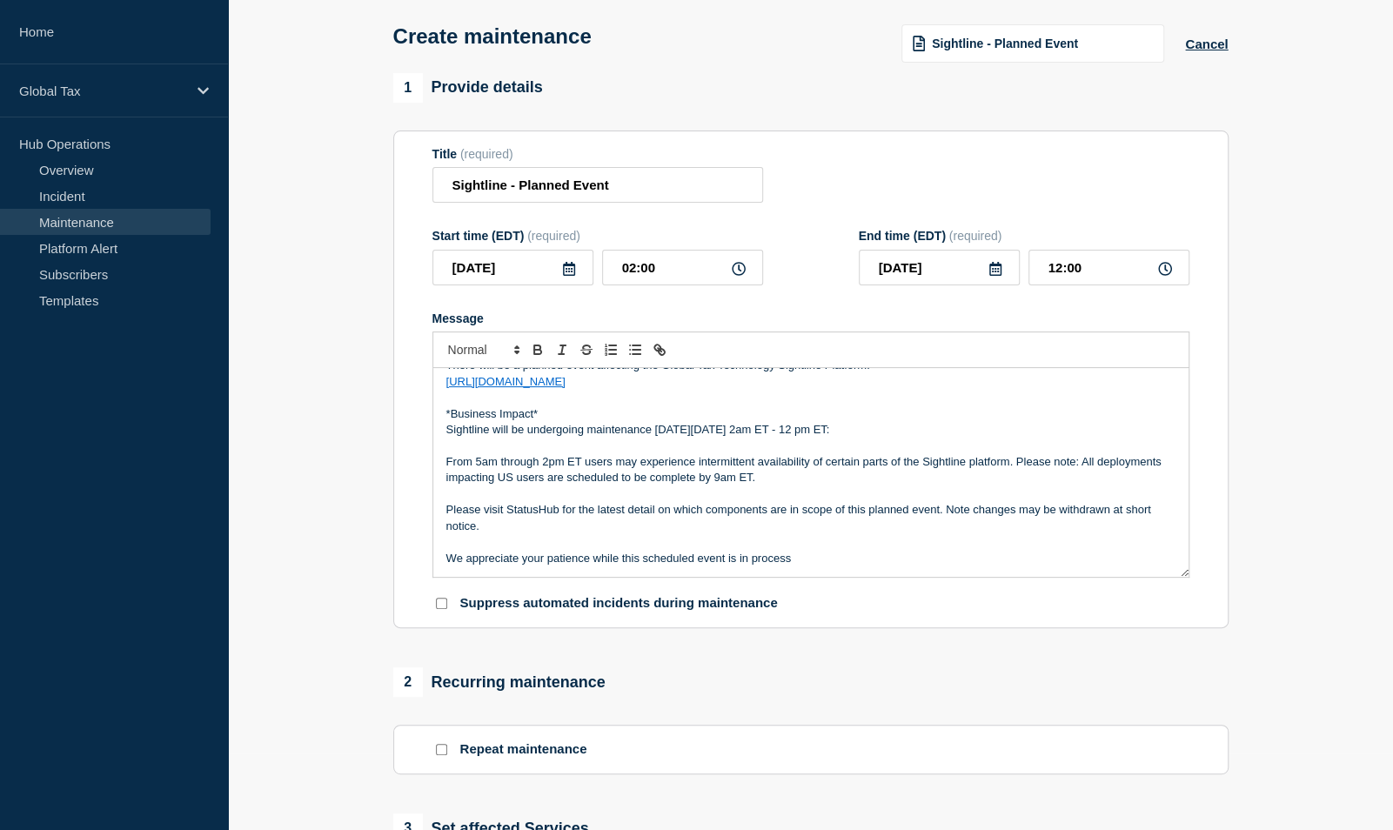
scroll to position [21, 0]
click at [478, 462] on p "From 5am through 2pm ET users may experience intermittent availability of certa…" at bounding box center [810, 470] width 729 height 32
click at [543, 464] on p "From 2am through 2pm ET users may experience intermittent availability of certa…" at bounding box center [810, 470] width 729 height 32
click at [785, 484] on p "From 2am through 12pm ET users may experience intermittent availability of cert…" at bounding box center [810, 470] width 729 height 32
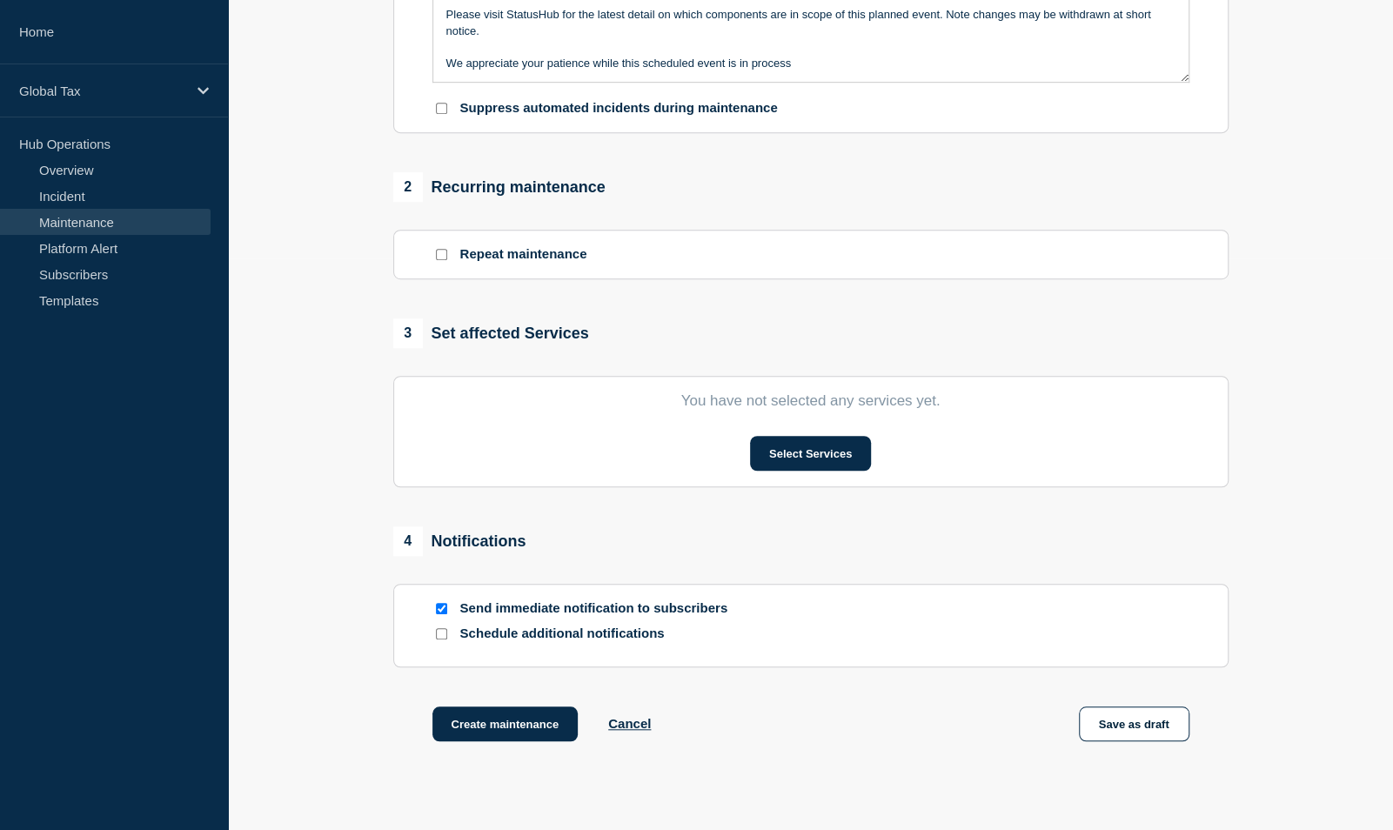
scroll to position [686, 0]
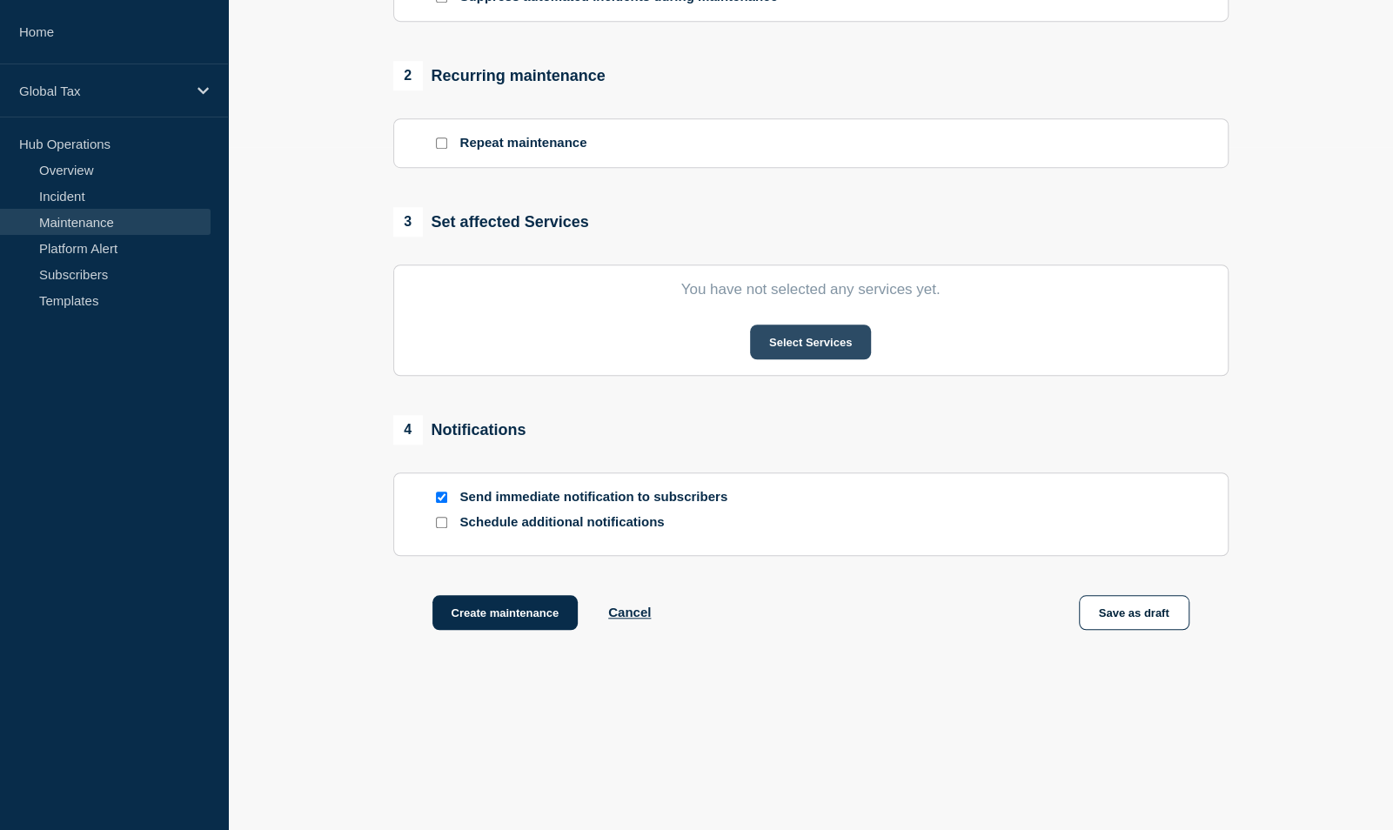
click at [777, 357] on button "Select Services" at bounding box center [810, 342] width 121 height 35
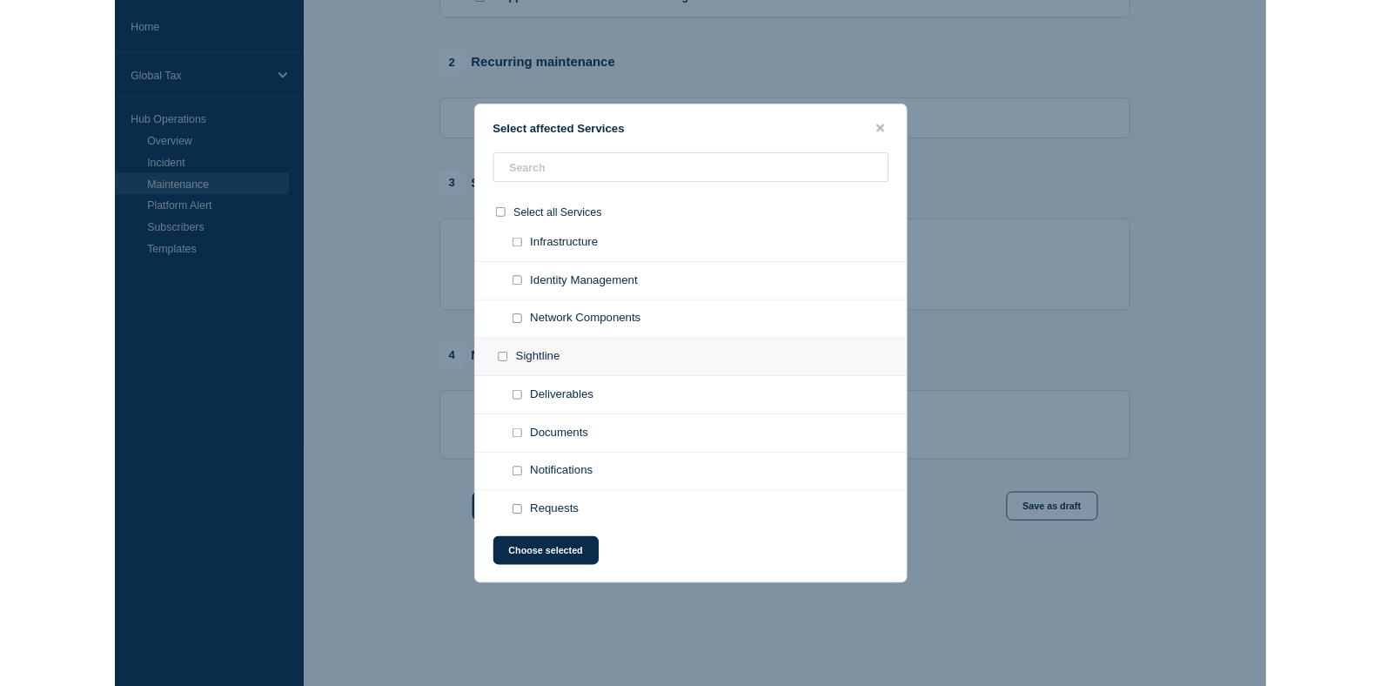
scroll to position [1480, 0]
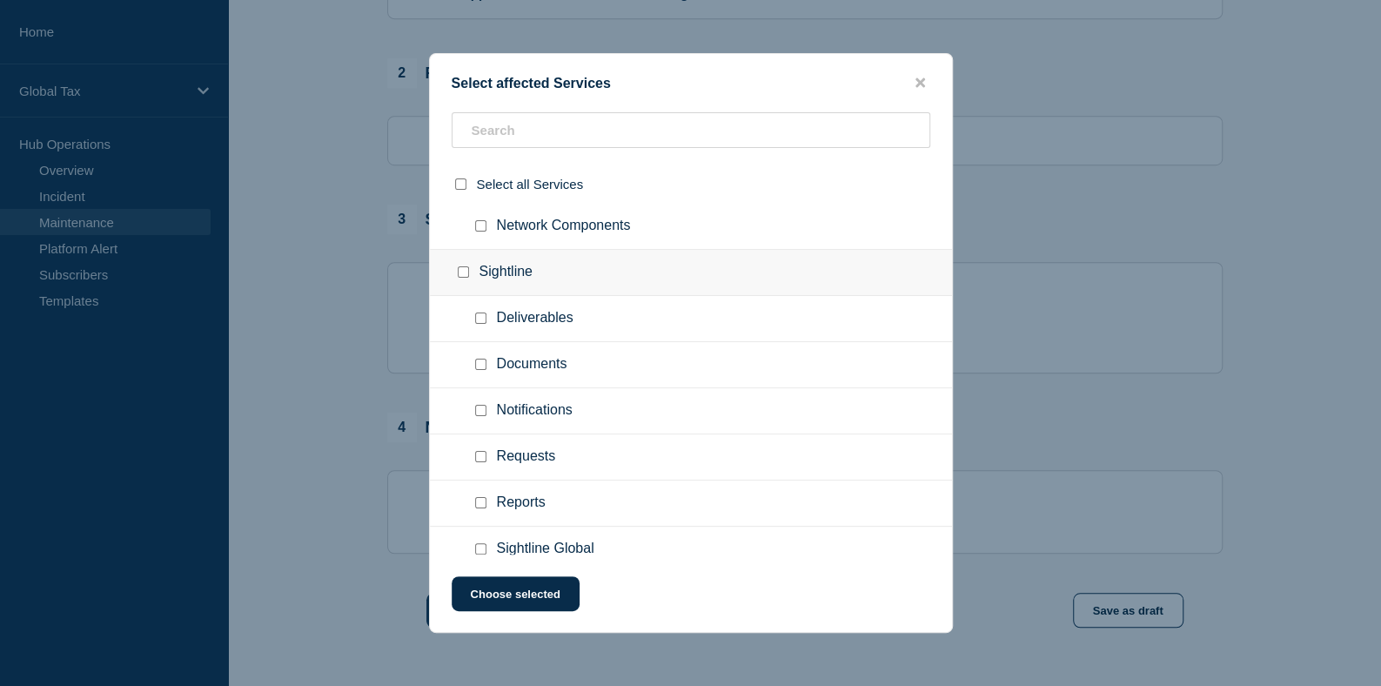
click at [218, 355] on div at bounding box center [690, 343] width 1381 height 686
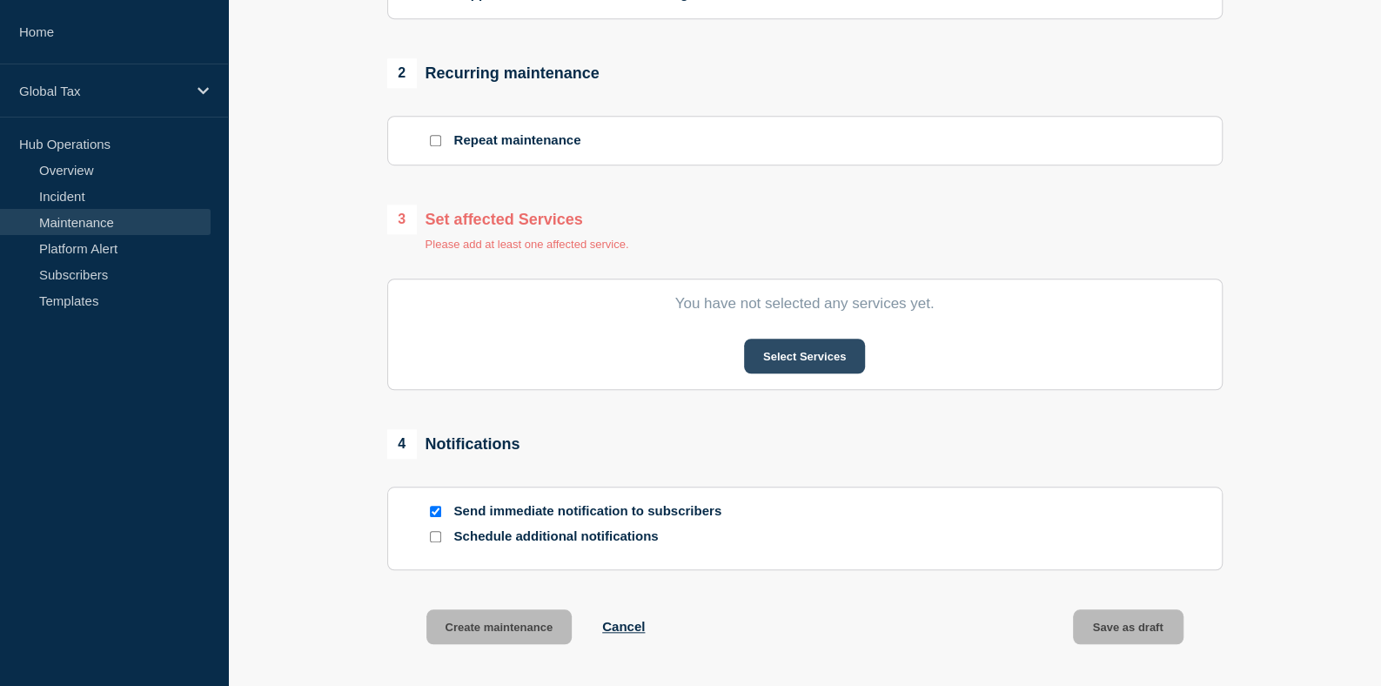
click at [804, 351] on button "Select Services" at bounding box center [804, 356] width 121 height 35
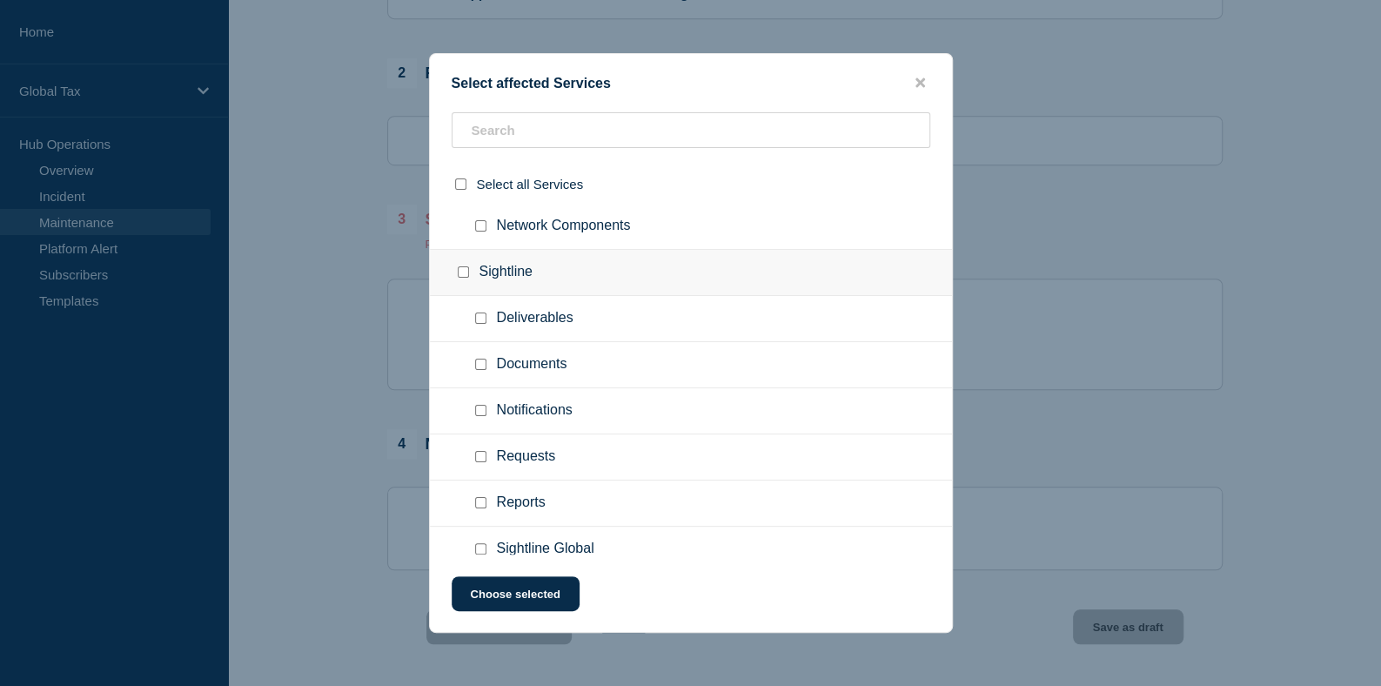
click at [480, 359] on input "Documents checkbox" at bounding box center [480, 364] width 11 height 11
checkbox input "true"
click at [479, 405] on input "Notifications checkbox" at bounding box center [480, 410] width 11 height 11
checkbox input "true"
click at [479, 451] on input "Requests checkbox" at bounding box center [480, 456] width 11 height 11
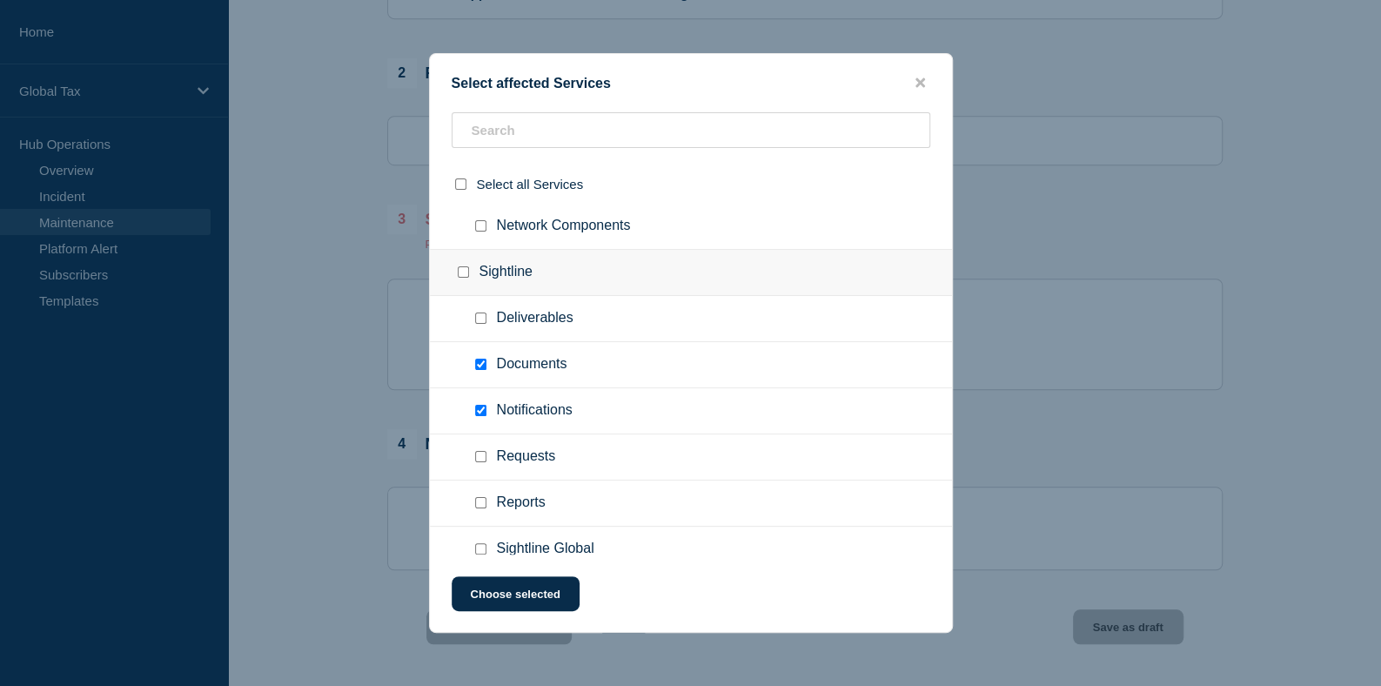
checkbox input "true"
click at [480, 497] on input "Reports checkbox" at bounding box center [480, 502] width 11 height 11
checkbox input "true"
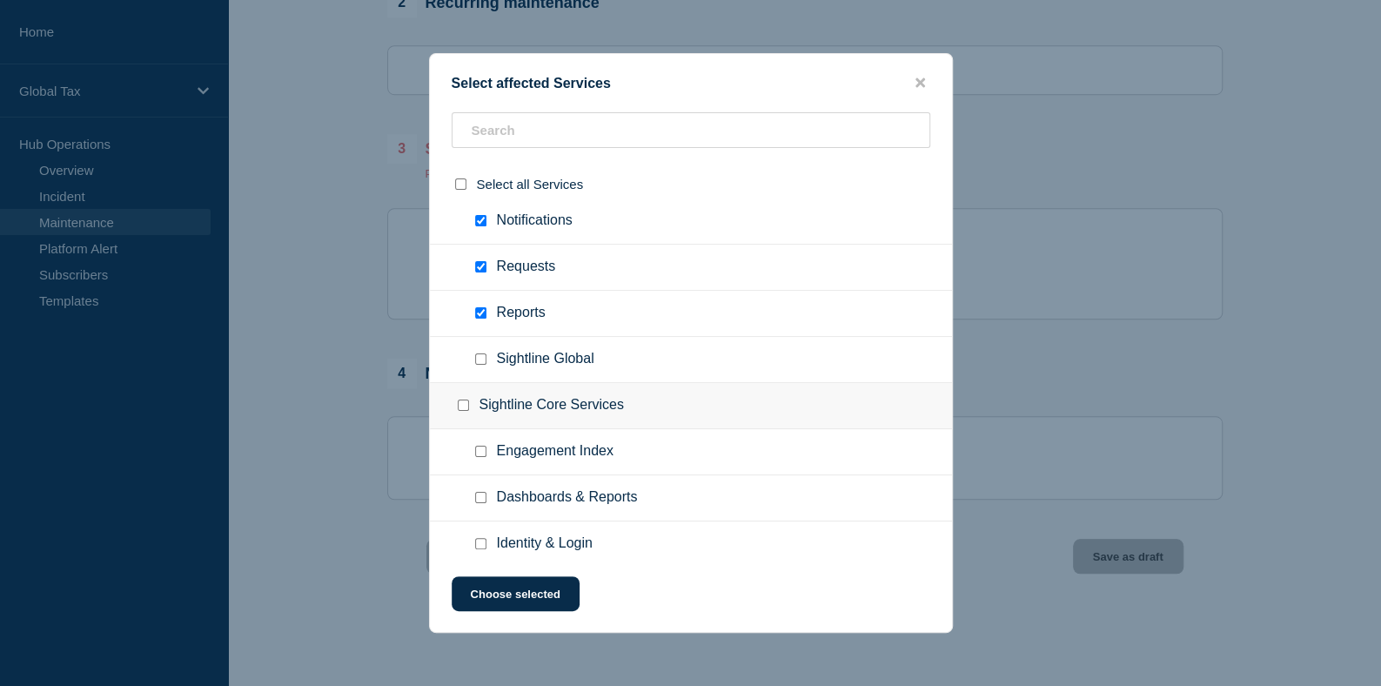
scroll to position [773, 0]
click at [479, 446] on input "Engagement Index checkbox" at bounding box center [480, 451] width 11 height 11
checkbox input "true"
click at [475, 492] on input "Dashboards & Reports checkbox" at bounding box center [480, 497] width 11 height 11
checkbox input "true"
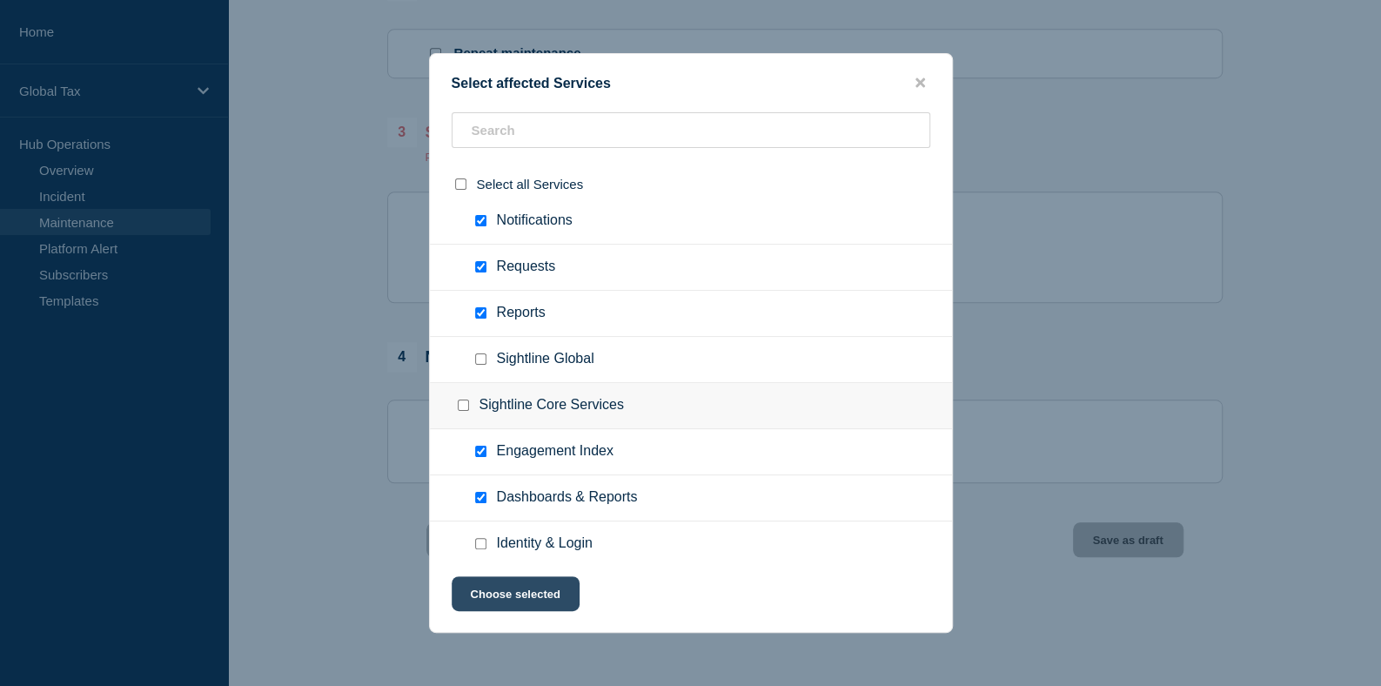
click at [513, 598] on button "Choose selected" at bounding box center [516, 593] width 128 height 35
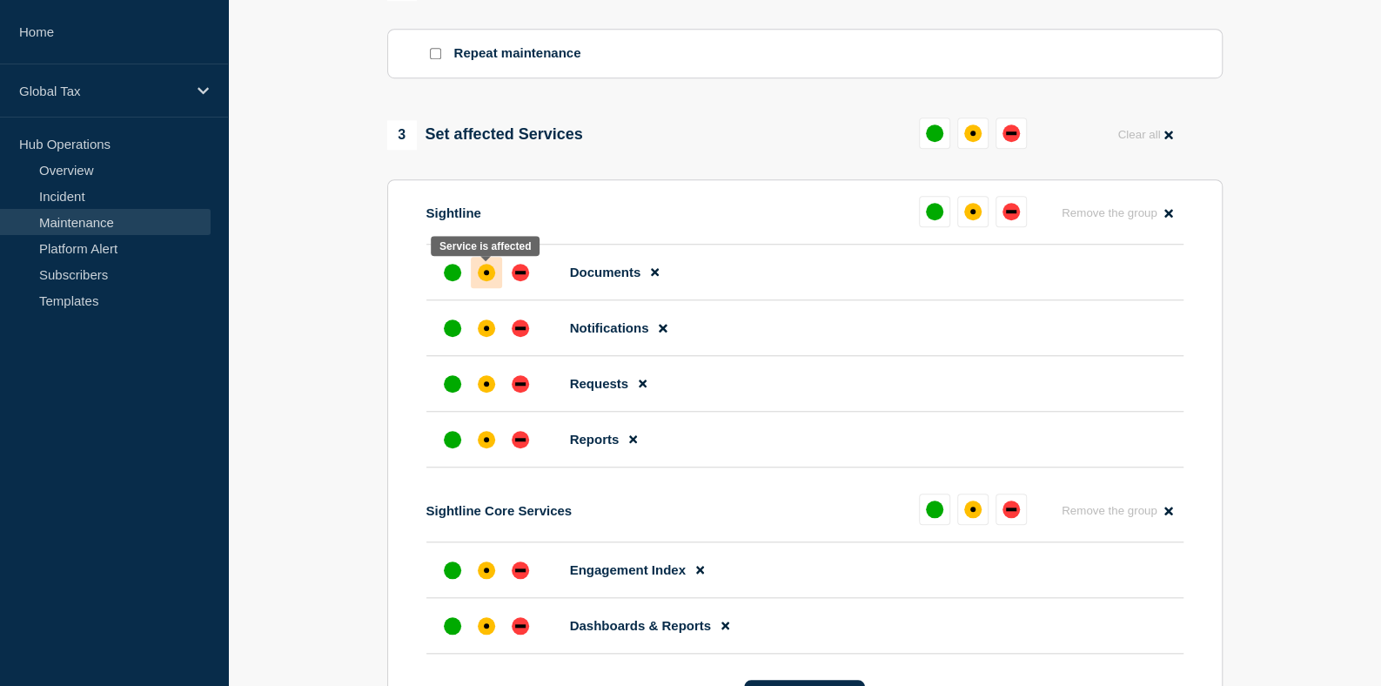
click at [487, 273] on div "affected" at bounding box center [486, 272] width 5 height 5
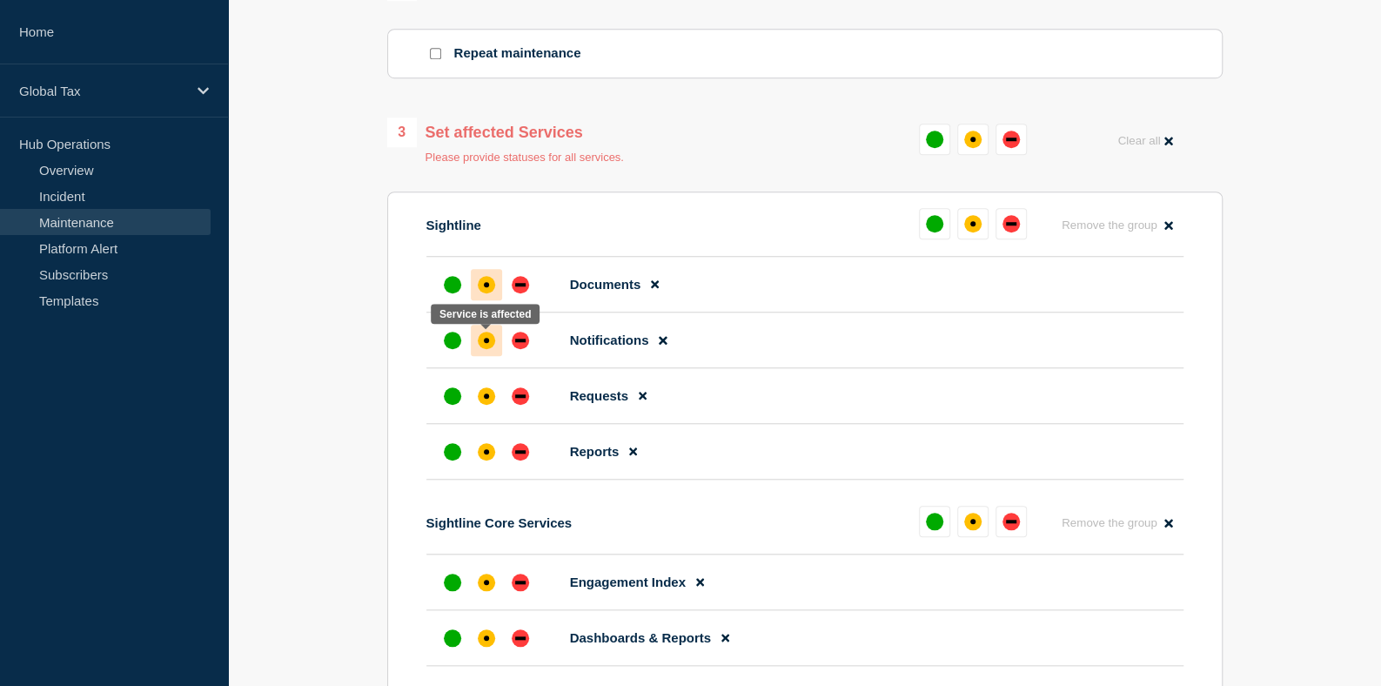
drag, startPoint x: 489, startPoint y: 346, endPoint x: 482, endPoint y: 352, distance: 9.8
click at [487, 346] on div "affected" at bounding box center [486, 340] width 17 height 17
click at [478, 398] on div "affected" at bounding box center [486, 395] width 17 height 17
click at [487, 454] on div "affected" at bounding box center [486, 451] width 5 height 5
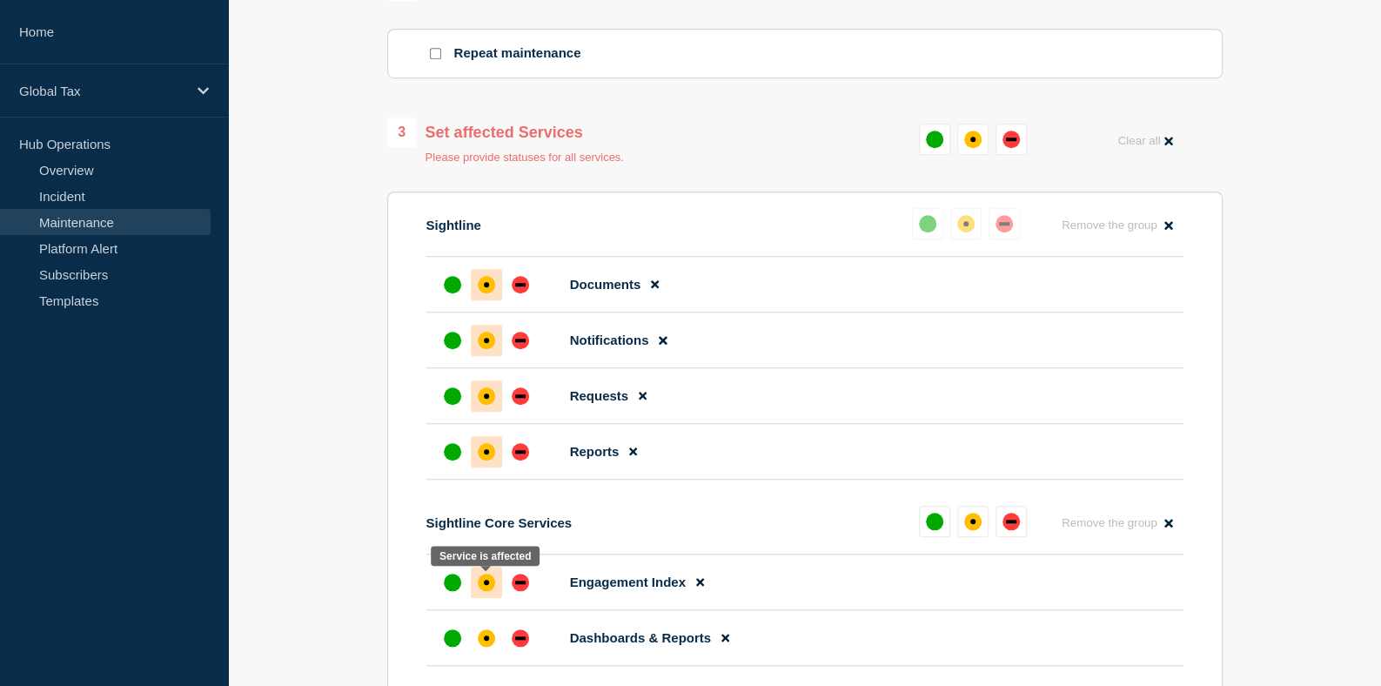
click at [480, 577] on div at bounding box center [486, 582] width 31 height 31
drag, startPoint x: 485, startPoint y: 641, endPoint x: 478, endPoint y: 598, distance: 44.1
click at [485, 641] on div "affected" at bounding box center [486, 637] width 5 height 5
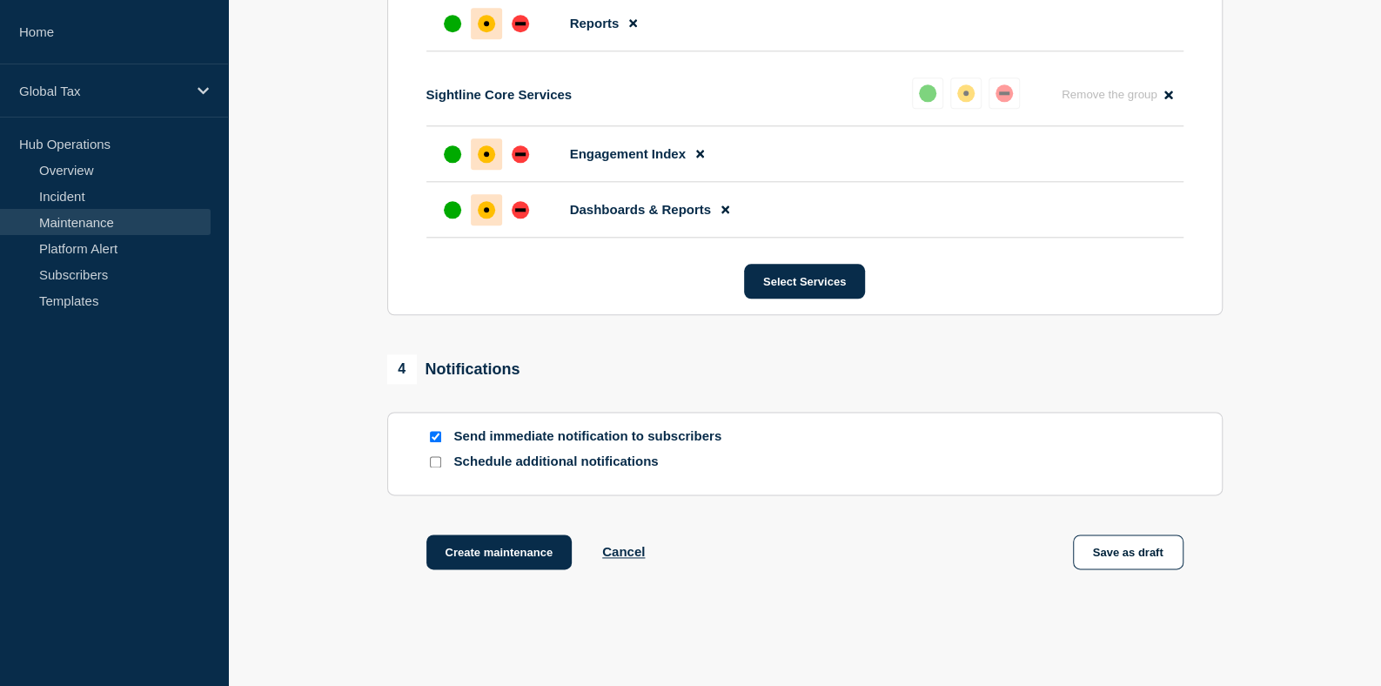
scroll to position [1208, 0]
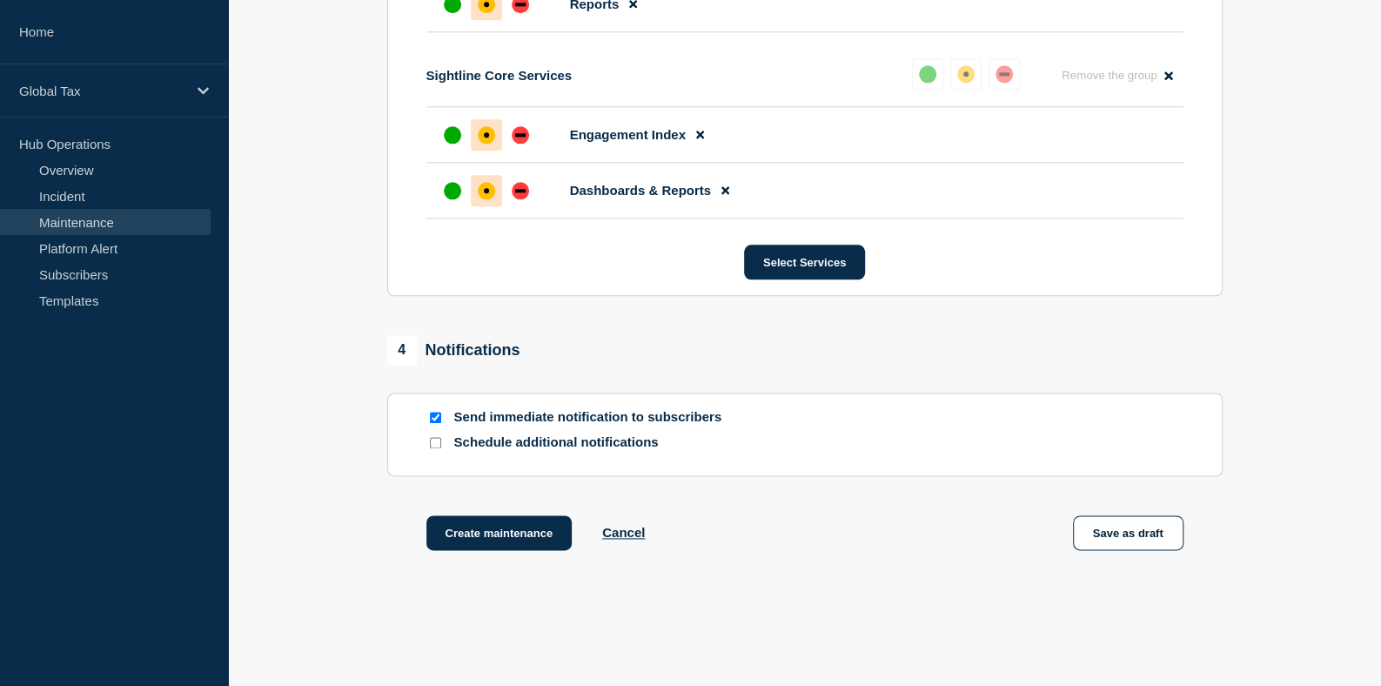
click at [438, 417] on input "Send immediate notification to subscribers" at bounding box center [435, 417] width 11 height 11
checkbox input "false"
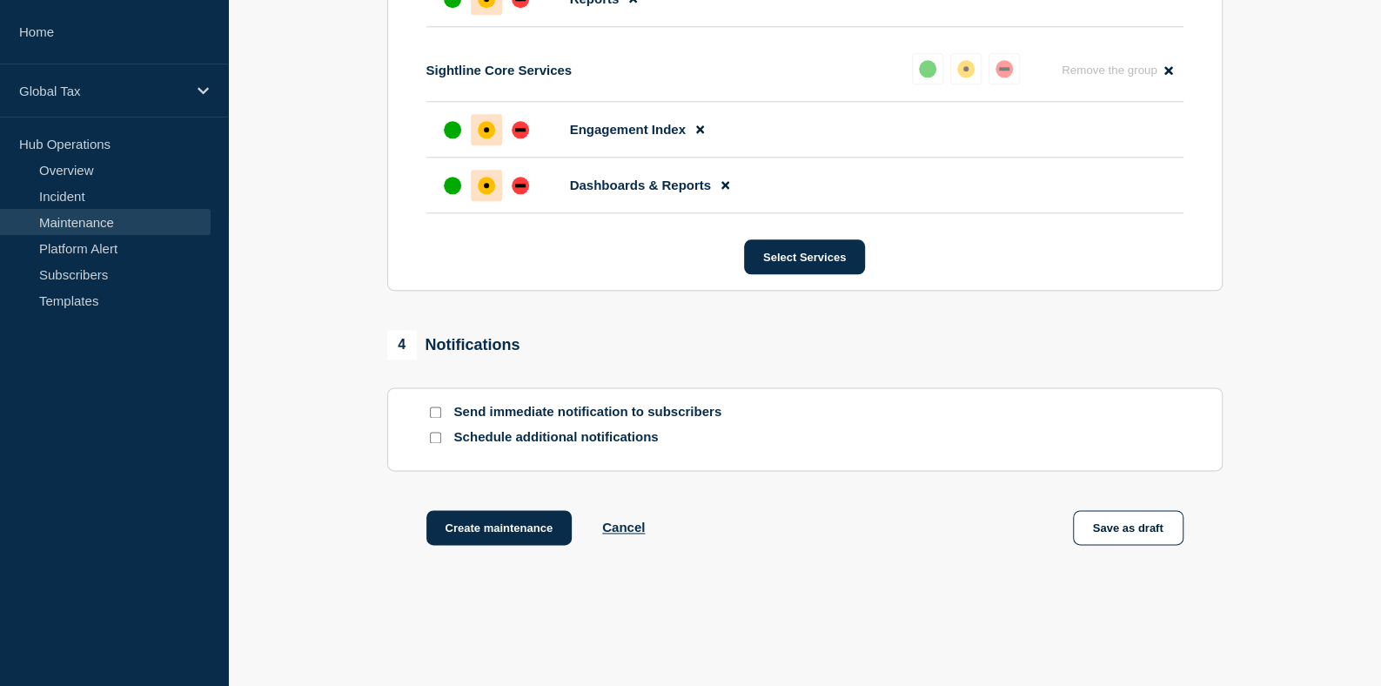
scroll to position [1276, 0]
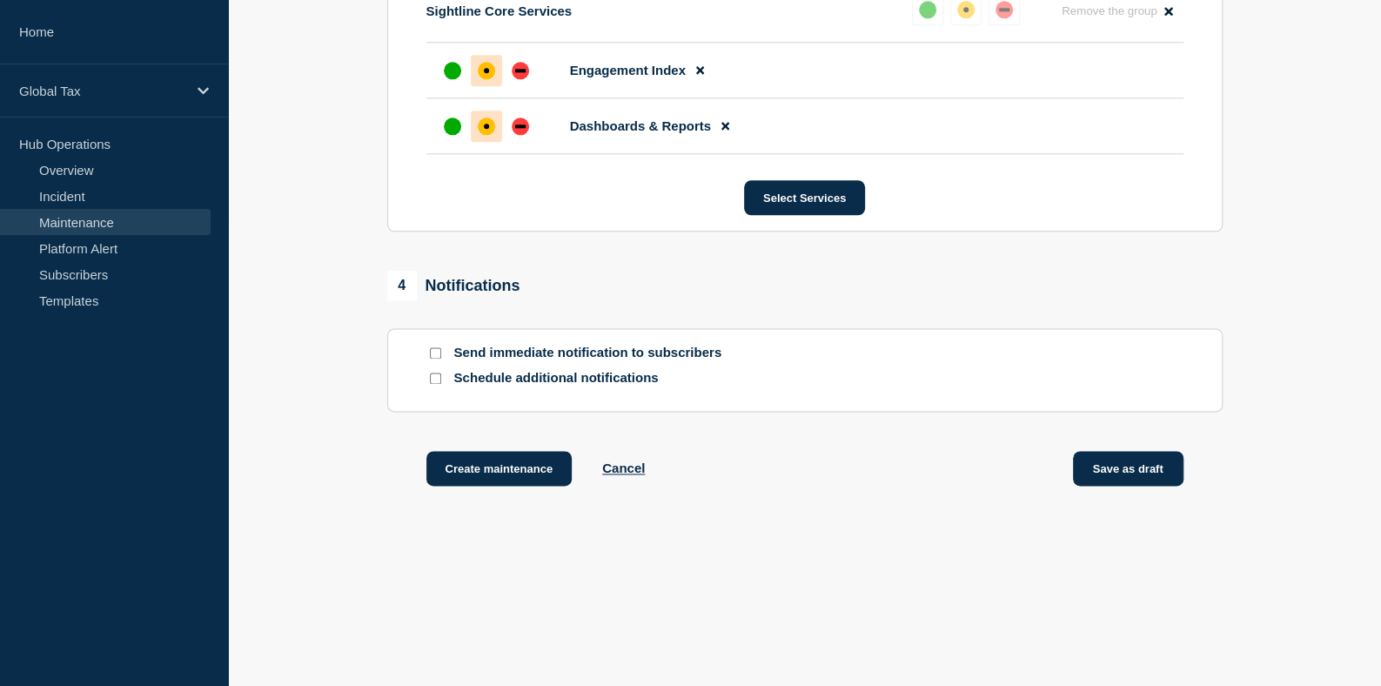
click at [1137, 468] on button "Save as draft" at bounding box center [1128, 468] width 111 height 35
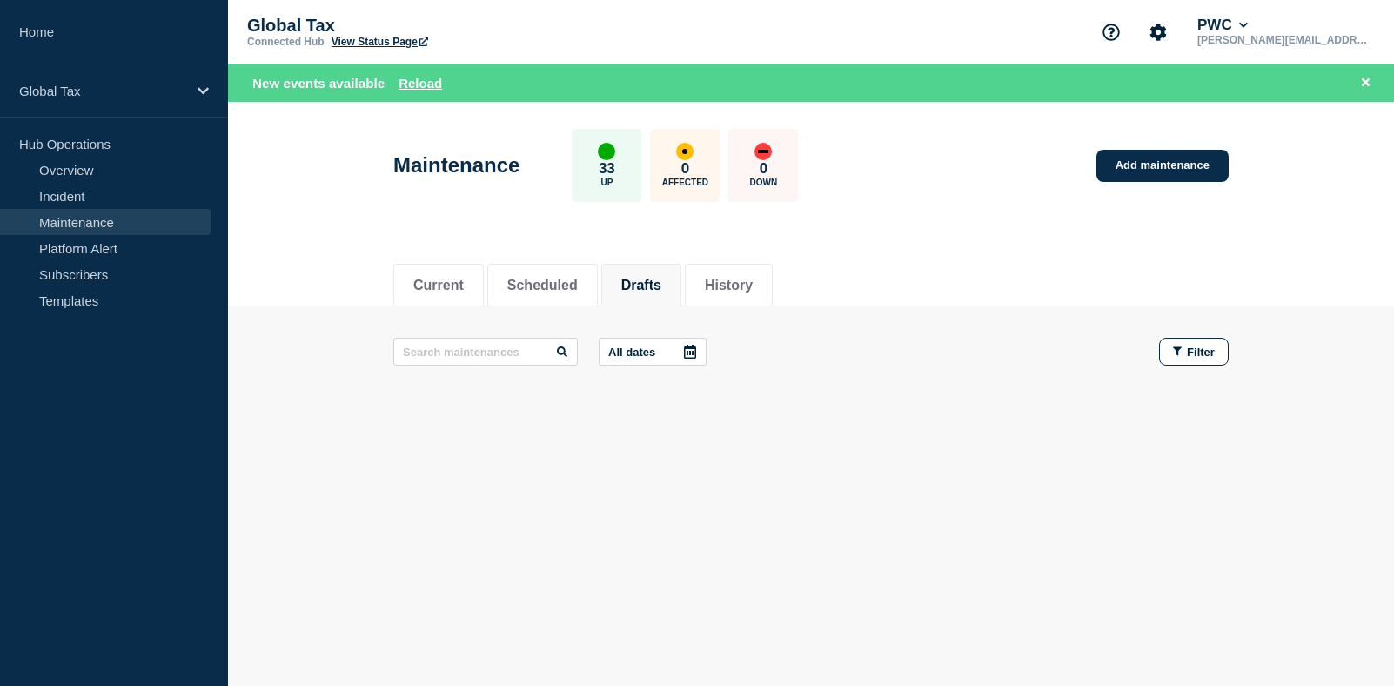
click at [852, 478] on div "Current Scheduled Drafts History Current Scheduled Drafts History All dates Fil…" at bounding box center [811, 394] width 1166 height 296
click at [372, 290] on div "Current Scheduled Drafts History" at bounding box center [811, 276] width 1166 height 60
click at [641, 279] on button "Drafts" at bounding box center [641, 286] width 40 height 16
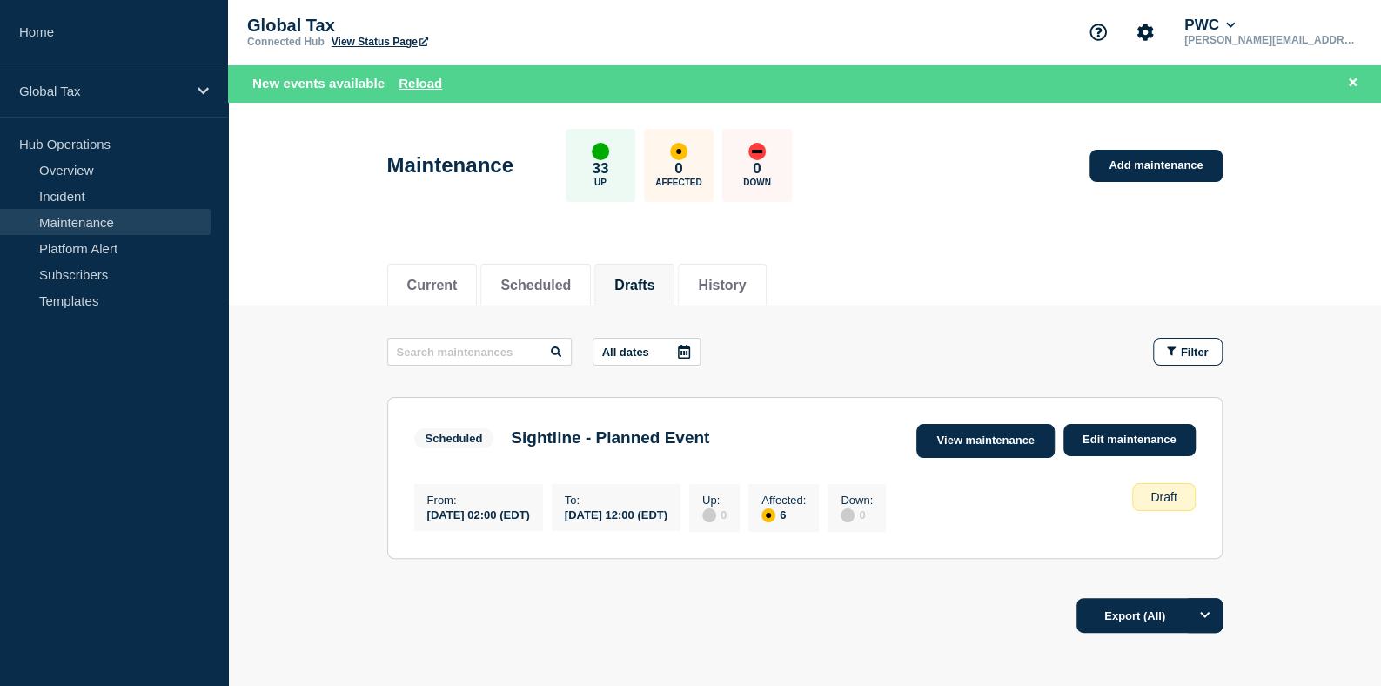
click at [1004, 424] on link "View maintenance" at bounding box center [985, 441] width 138 height 34
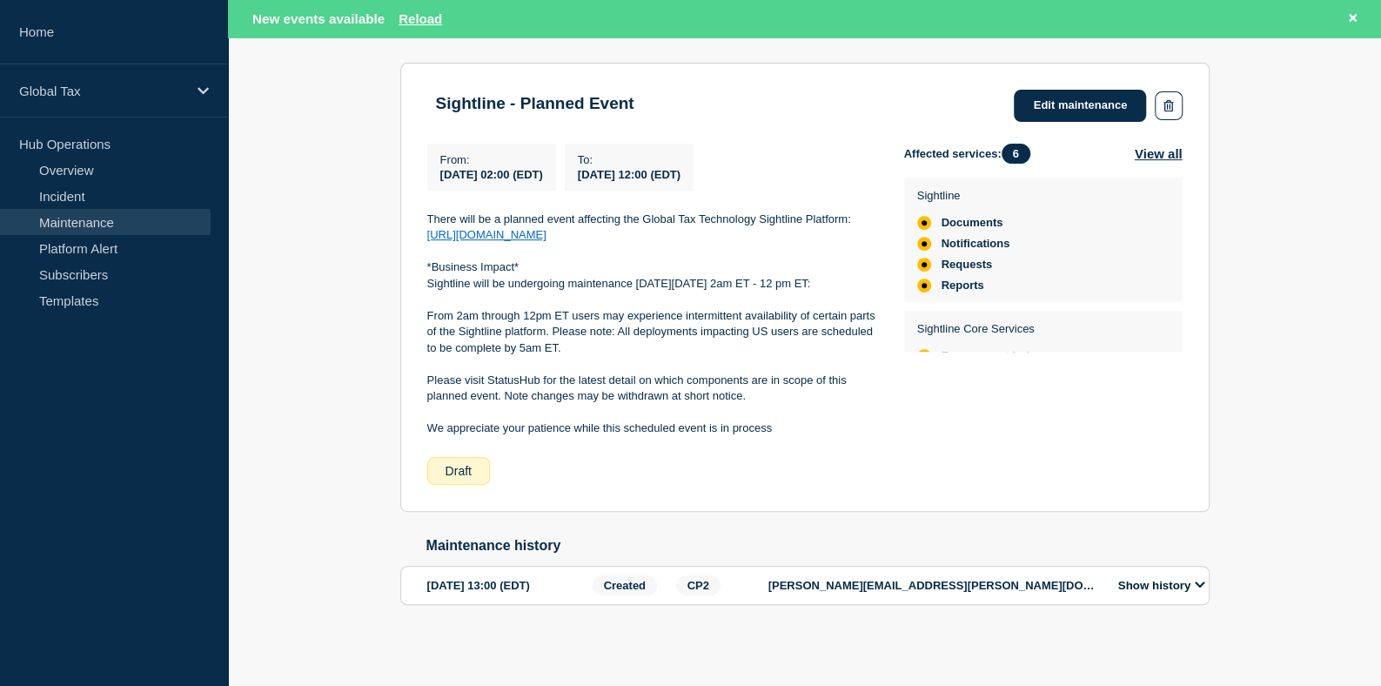
click at [993, 322] on p "Sightline Core Services" at bounding box center [990, 328] width 147 height 13
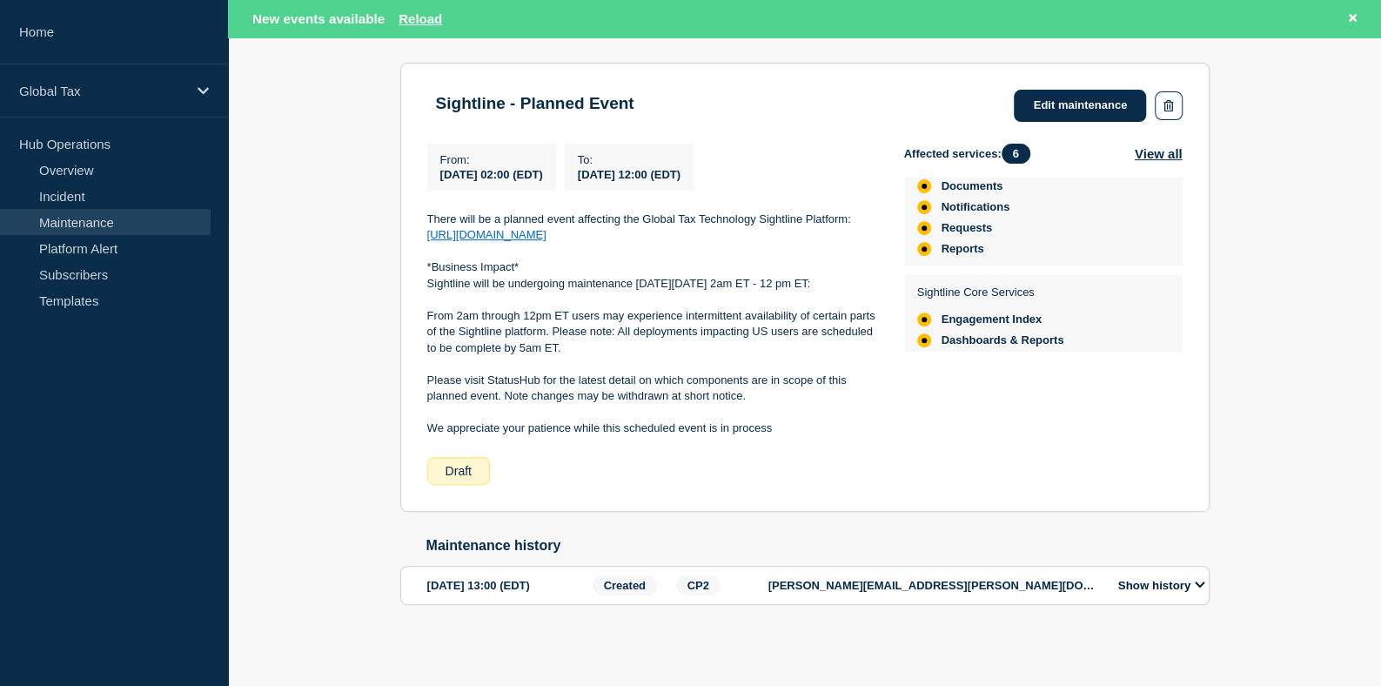
scroll to position [61, 0]
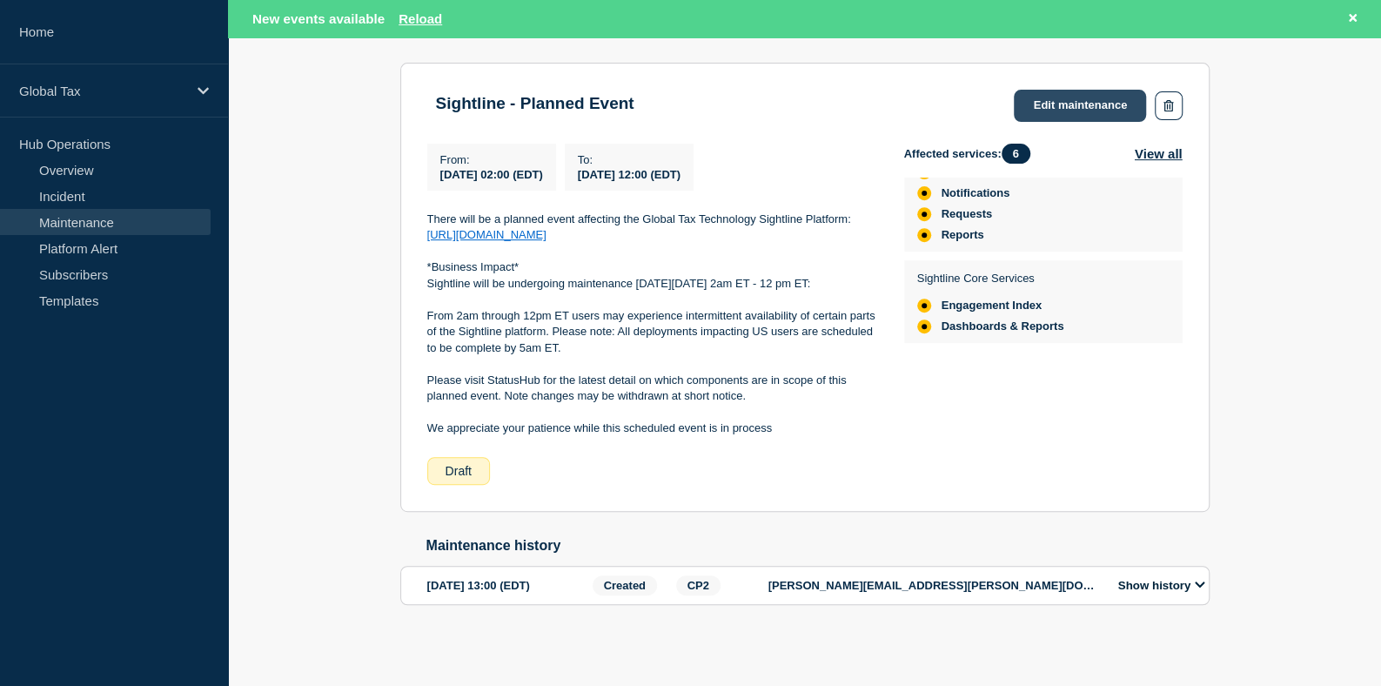
click at [1067, 90] on link "Edit maintenance" at bounding box center [1080, 106] width 132 height 32
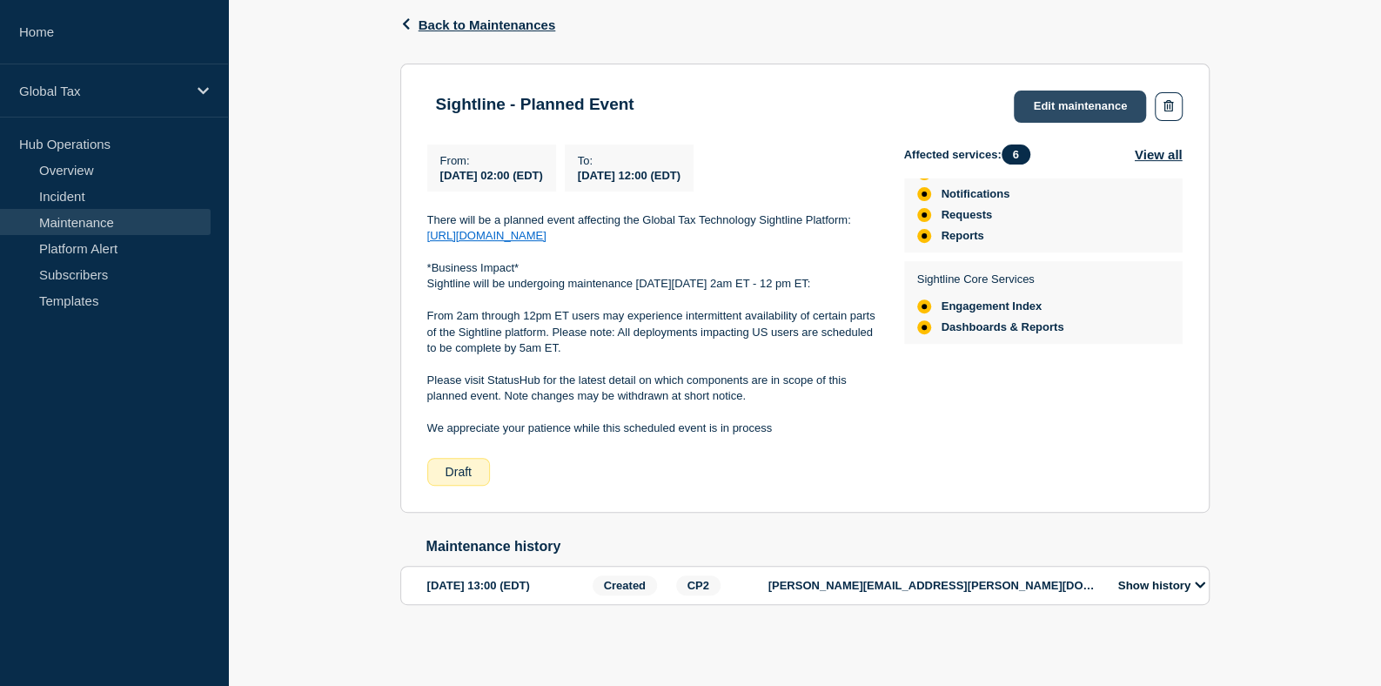
scroll to position [305, 0]
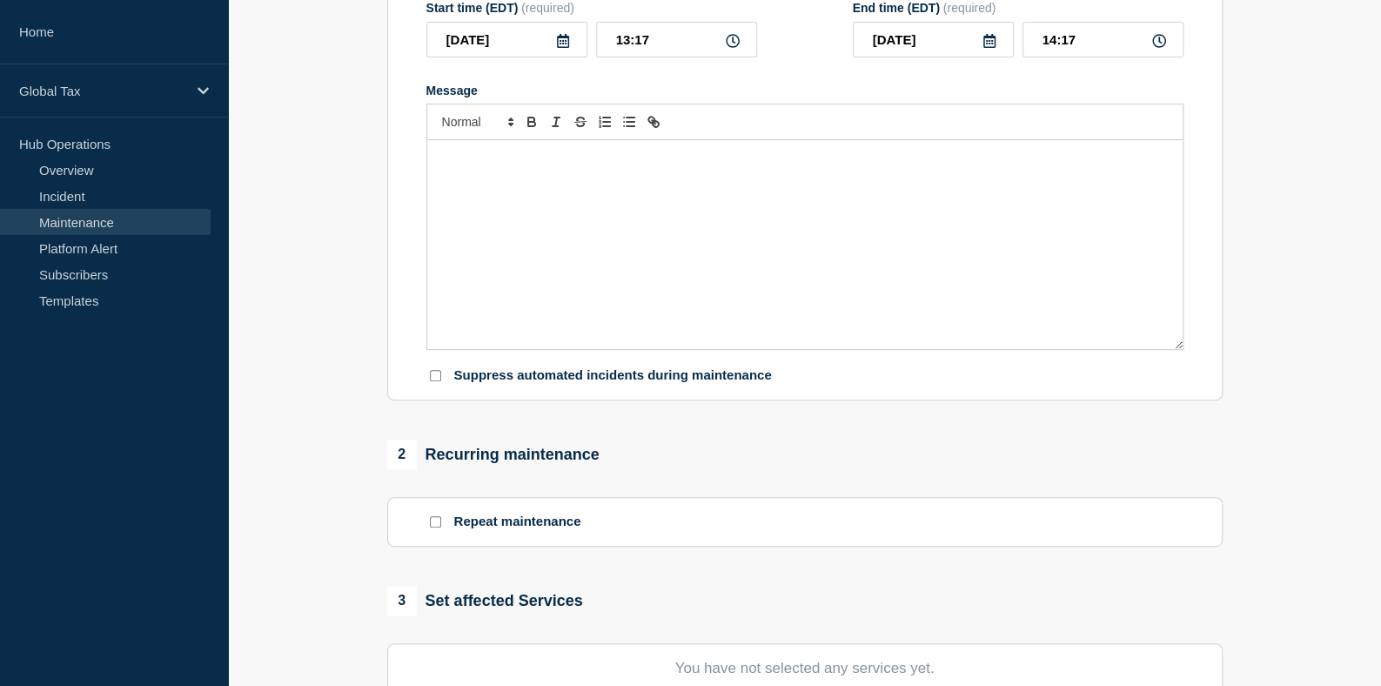
type input "Sightline - Planned Event"
type input "[DATE]"
type input "02:00"
type input "[DATE]"
type input "12:00"
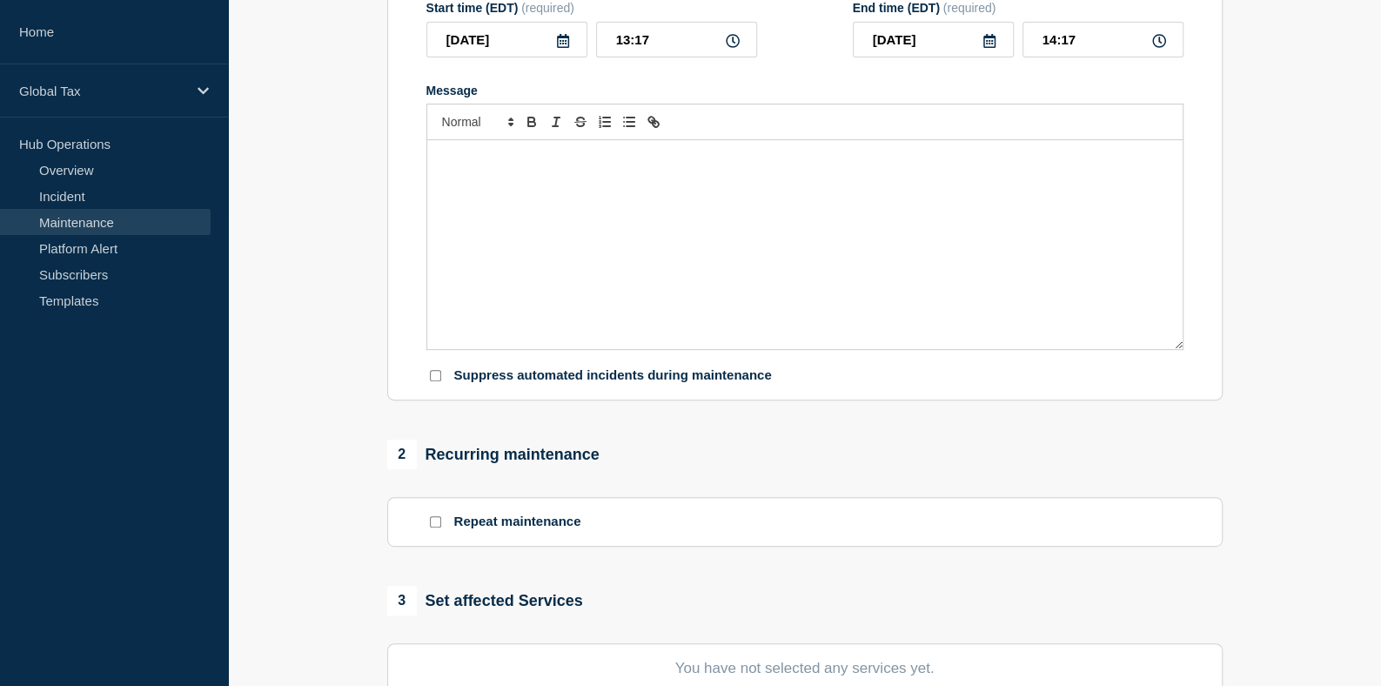
checkbox input "false"
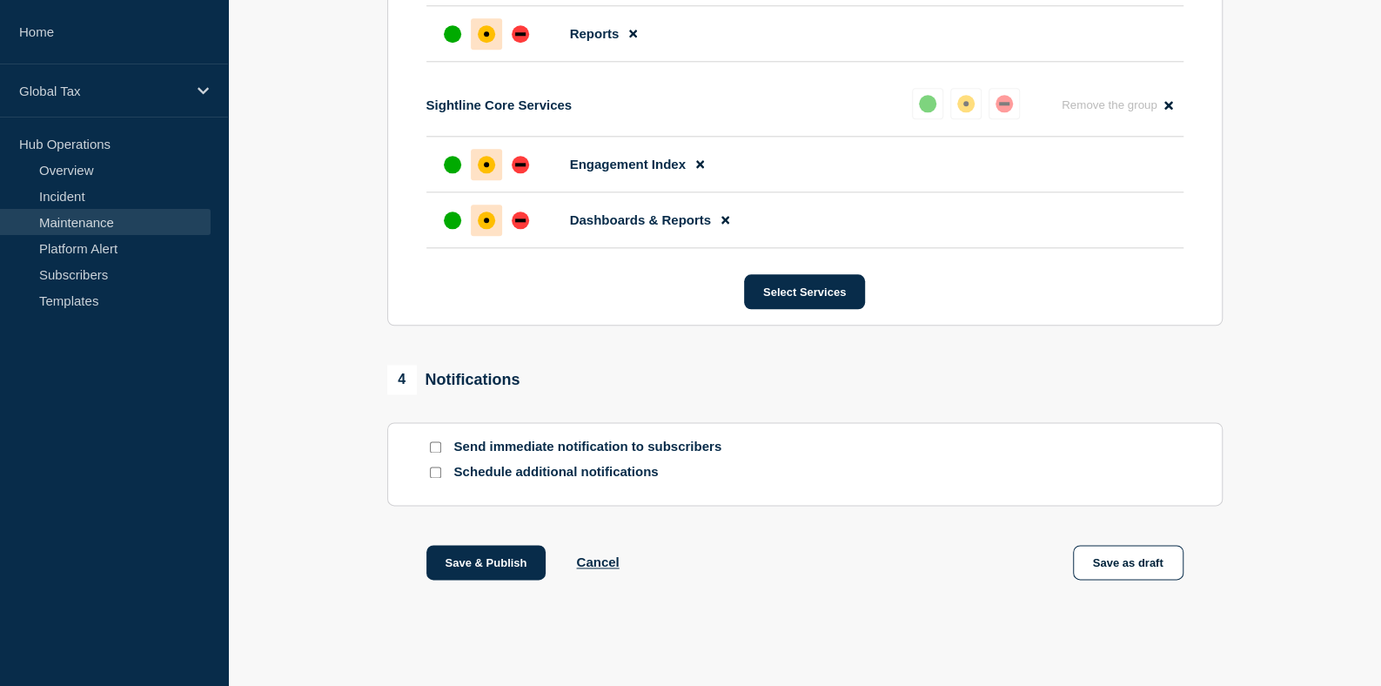
scroll to position [1189, 0]
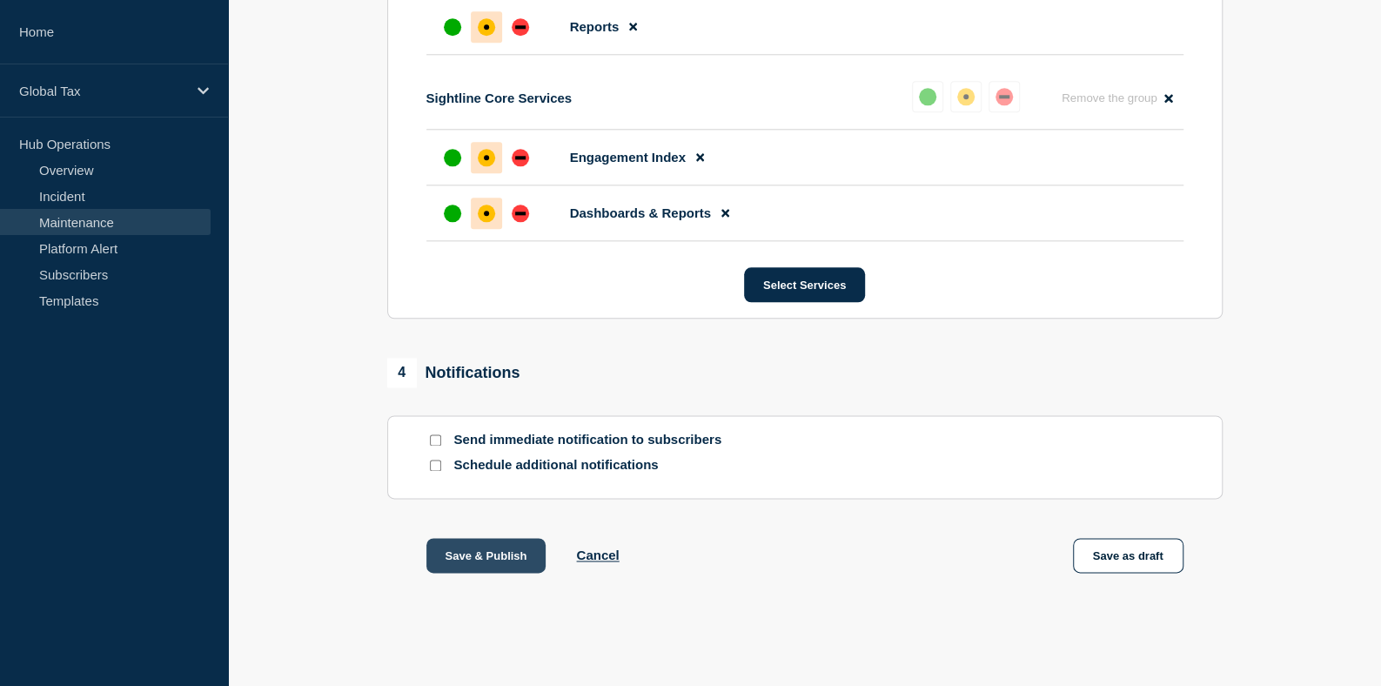
click at [474, 559] on button "Save & Publish" at bounding box center [486, 555] width 120 height 35
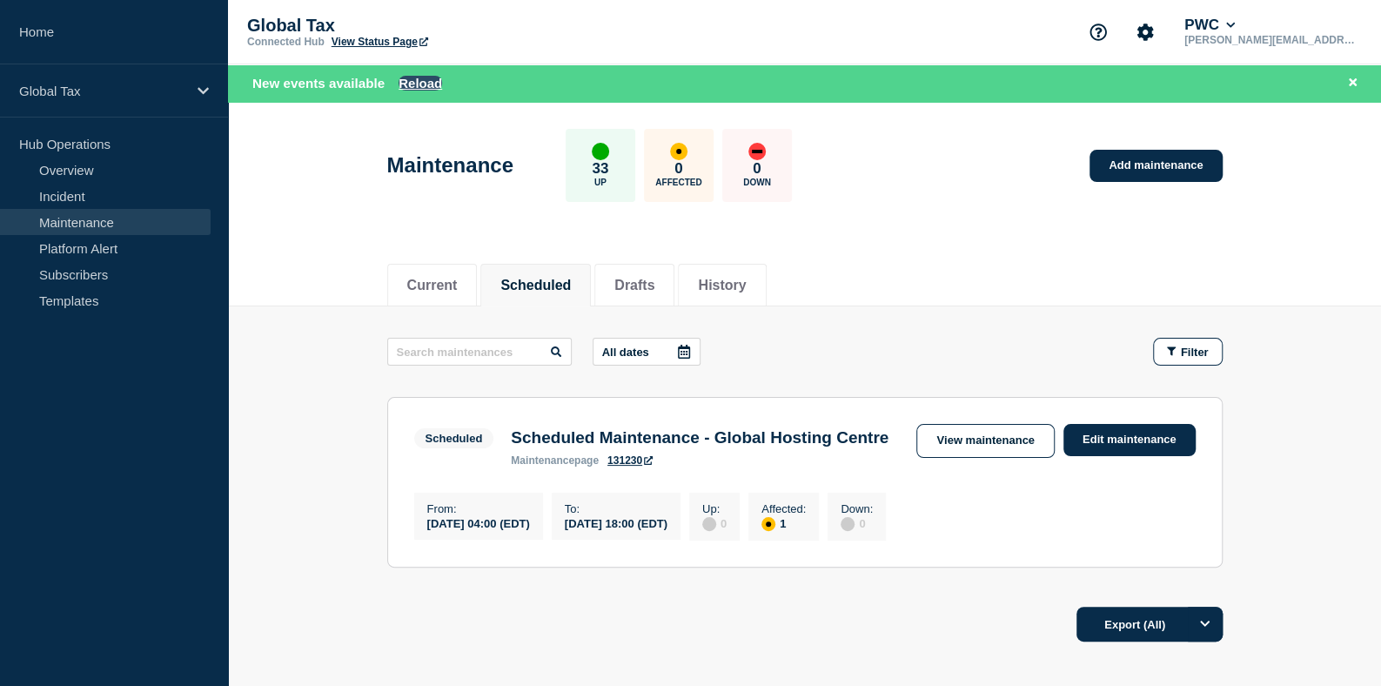
click at [413, 81] on button "Reload" at bounding box center [421, 83] width 44 height 15
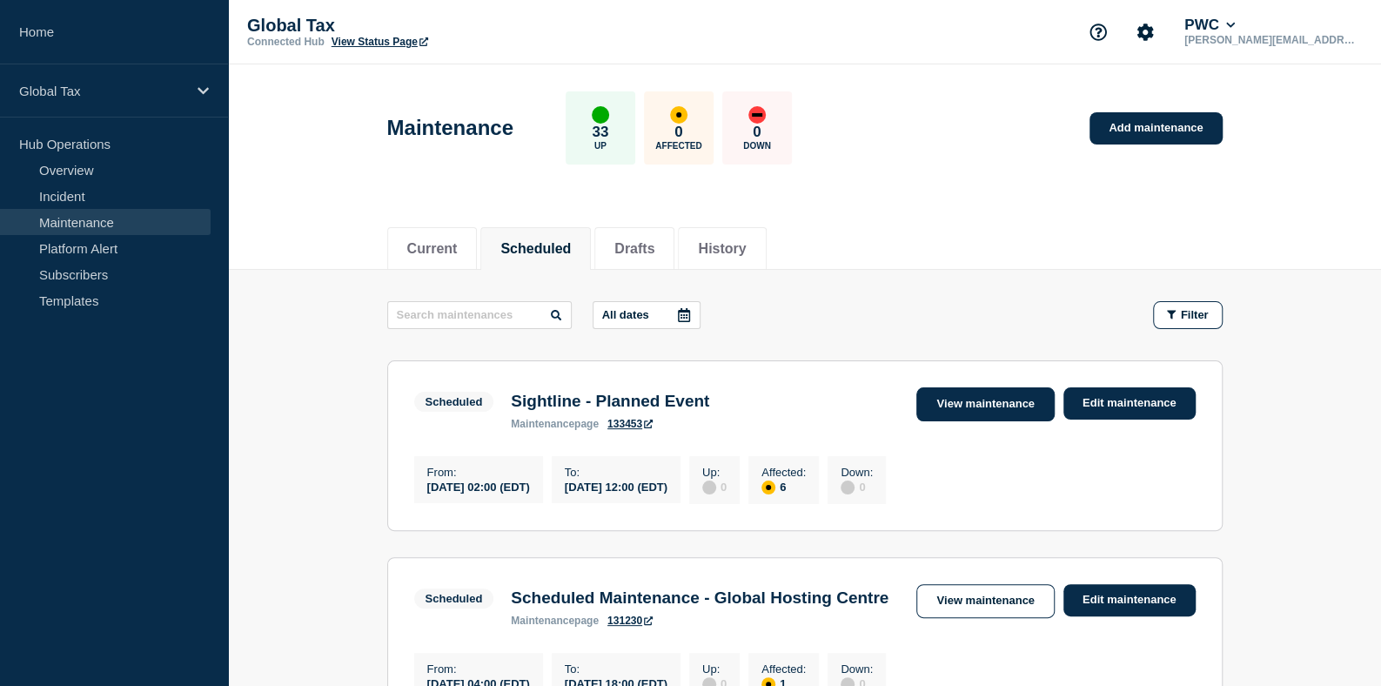
click at [940, 410] on link "View maintenance" at bounding box center [985, 404] width 138 height 34
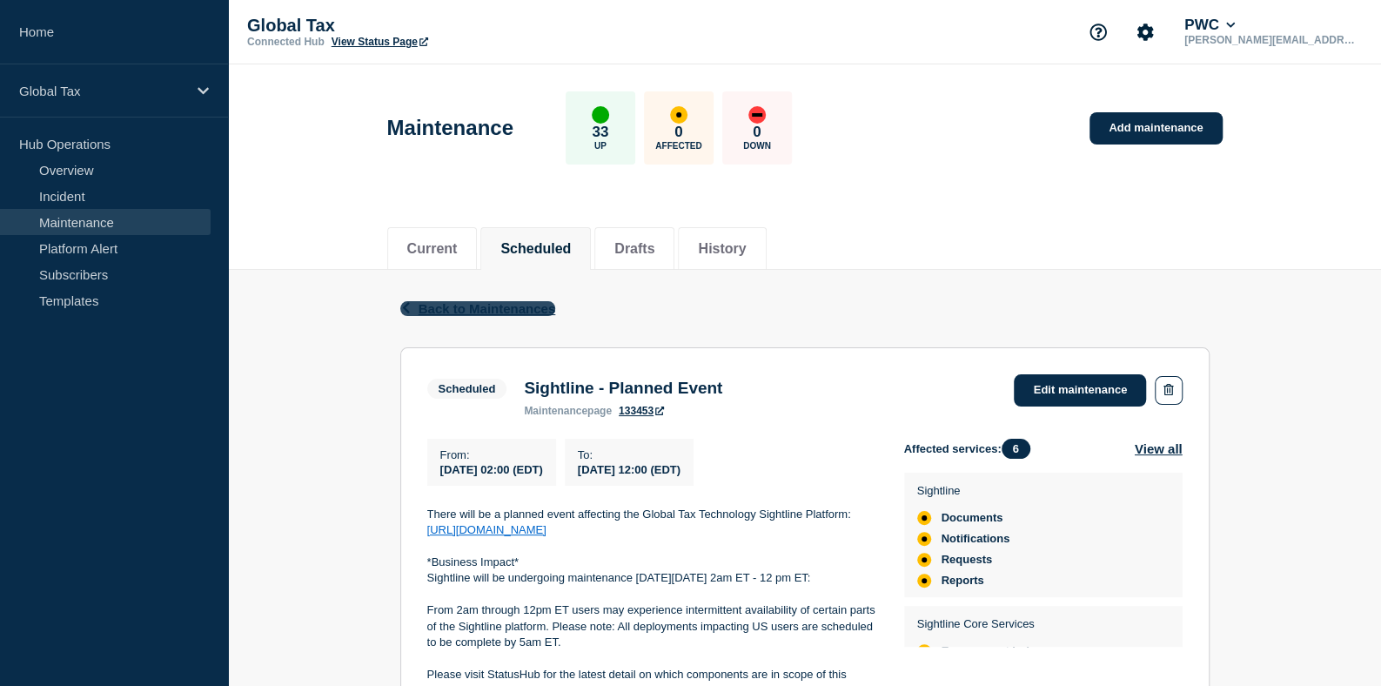
click at [423, 311] on span "Back to Maintenances" at bounding box center [488, 308] width 138 height 15
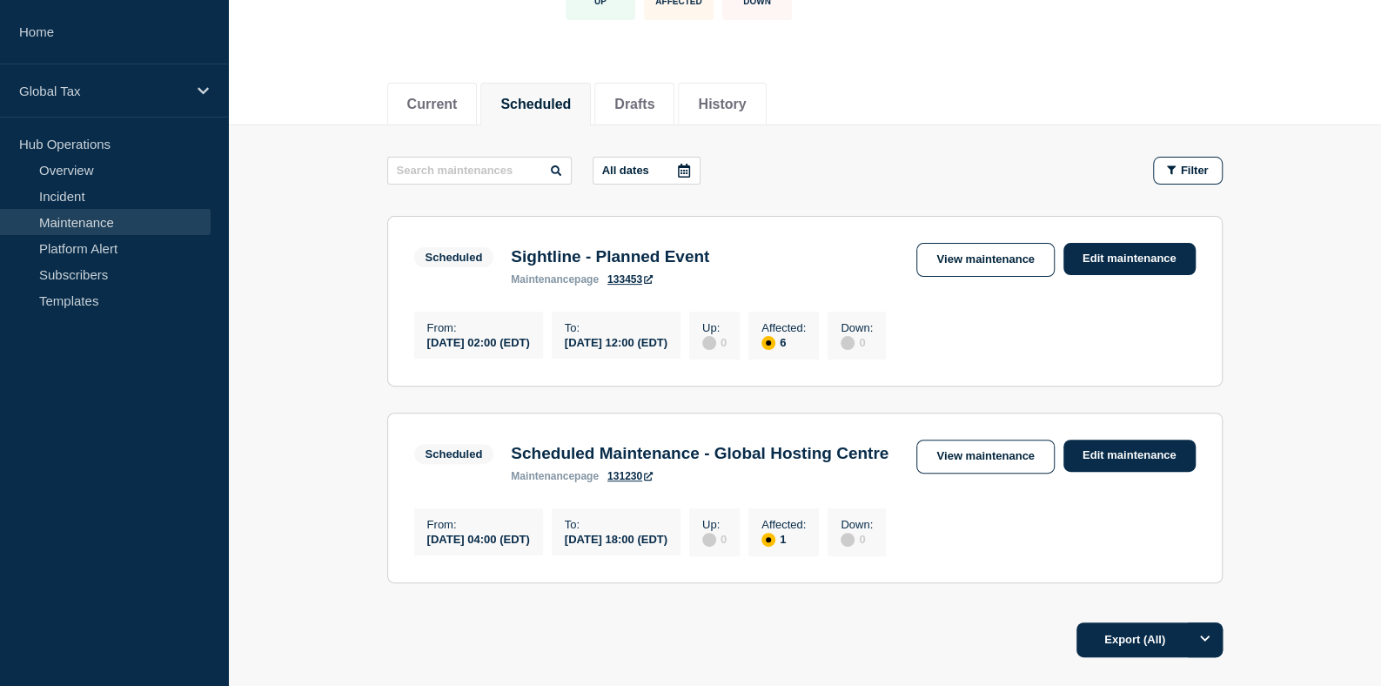
scroll to position [133, 0]
